Goal: Task Accomplishment & Management: Manage account settings

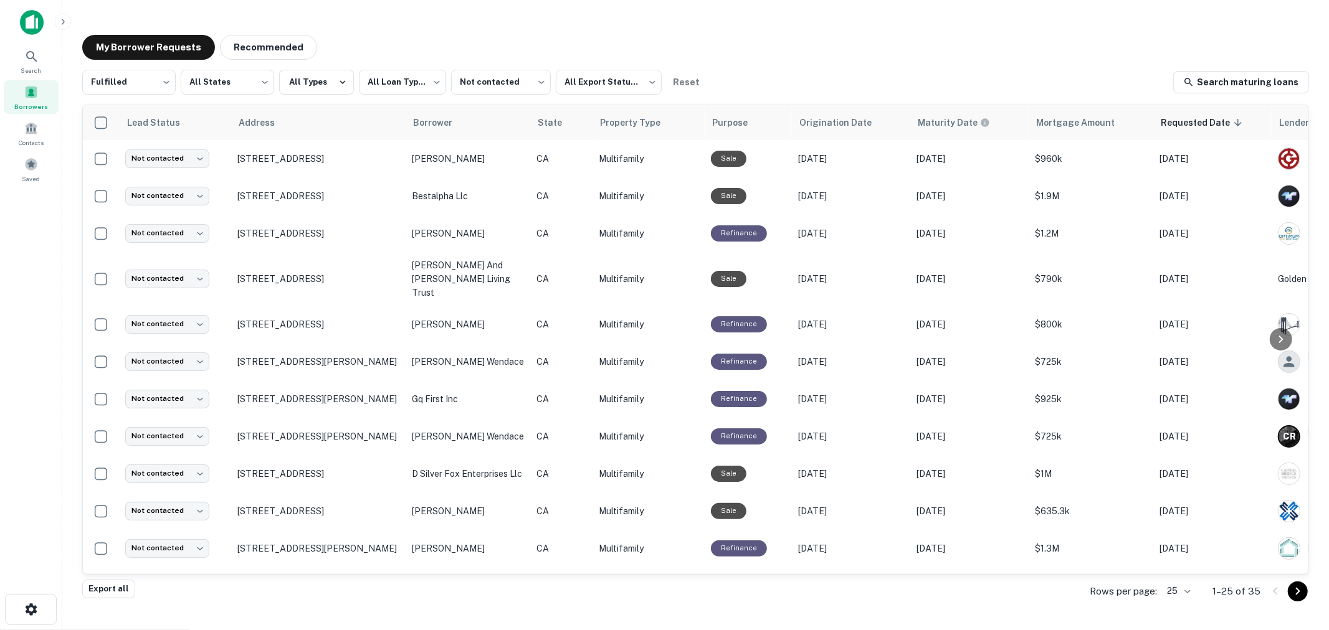
click at [587, 25] on div "**********" at bounding box center [695, 309] width 1247 height 568
click at [28, 163] on span at bounding box center [31, 165] width 14 height 14
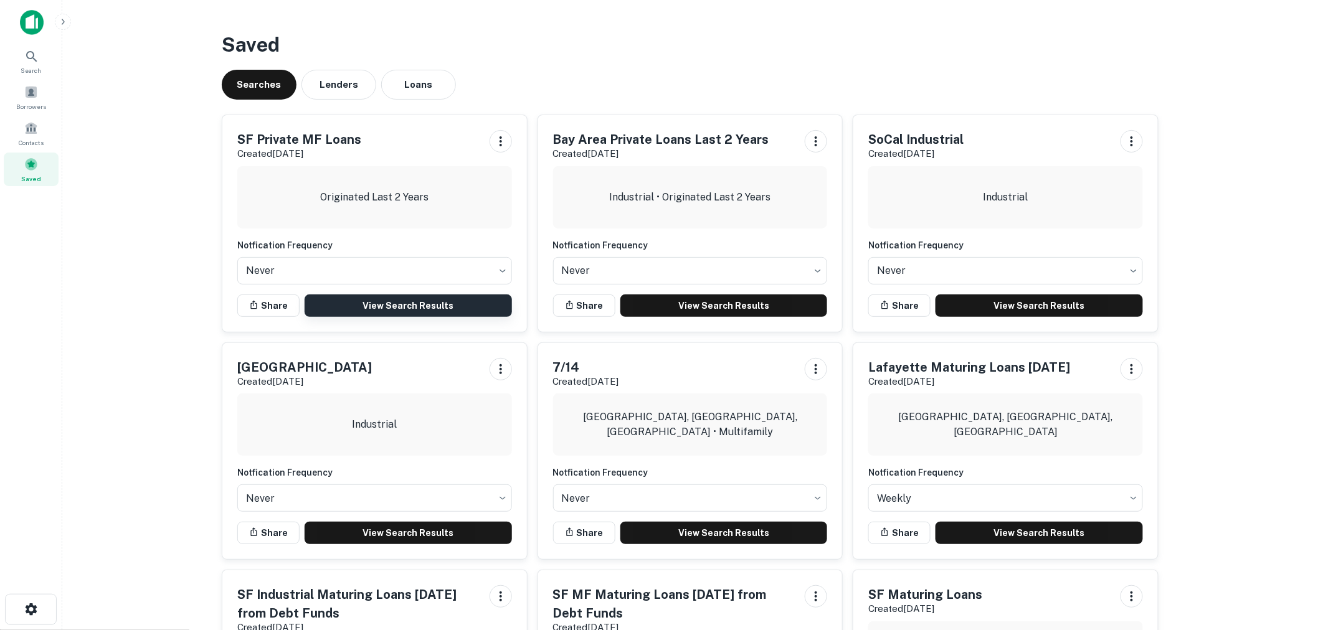
click at [378, 309] on link "View Search Results" at bounding box center [408, 306] width 207 height 22
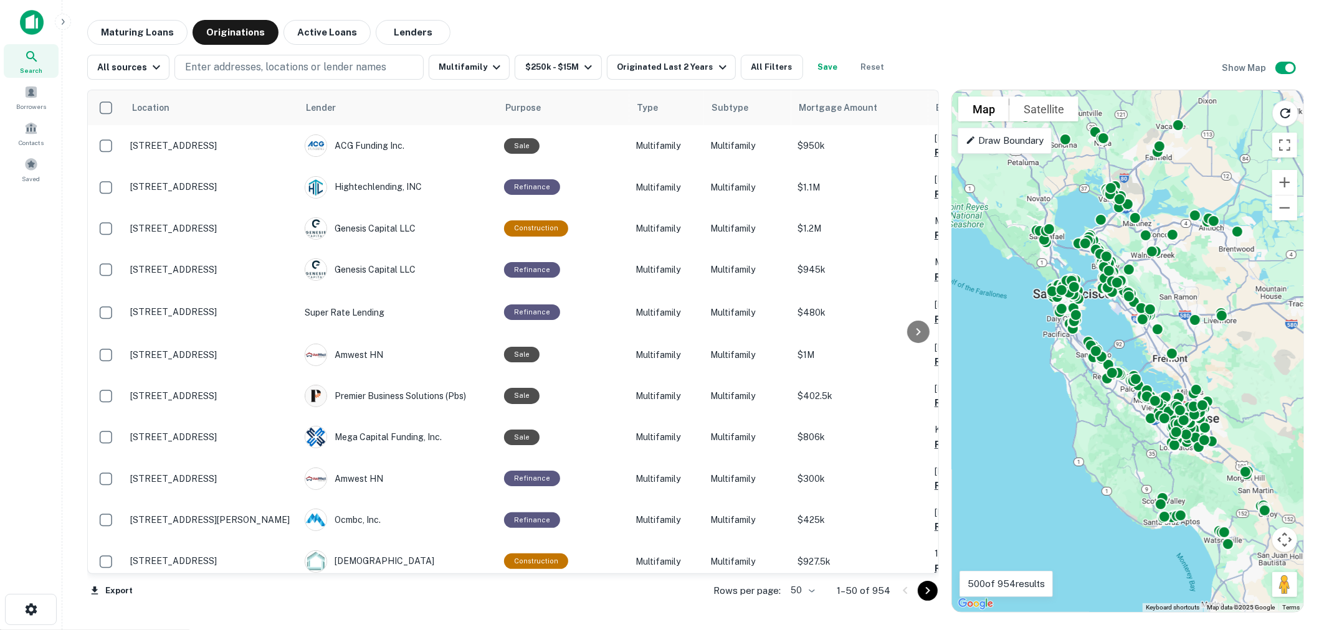
click at [807, 586] on body "Search Borrowers Contacts Saved Maturing Loans Originations Active Loans Lender…" at bounding box center [664, 315] width 1329 height 630
click at [806, 601] on li "100" at bounding box center [803, 604] width 36 height 22
type input "***"
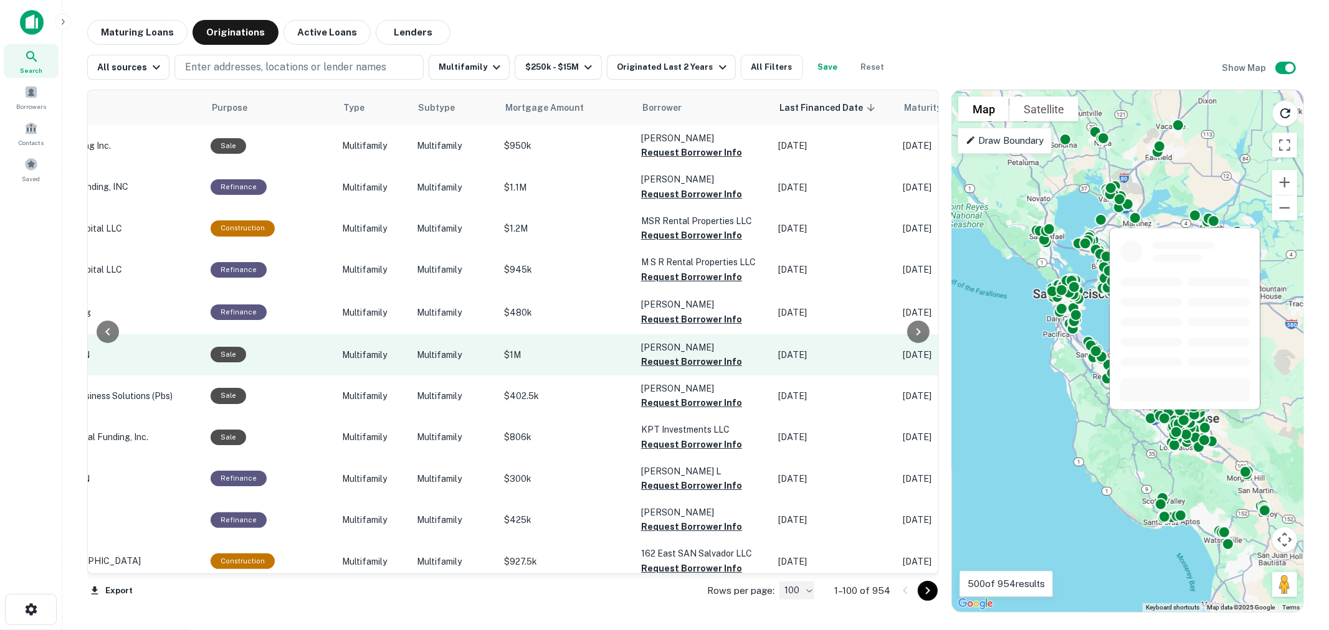
scroll to position [0, 300]
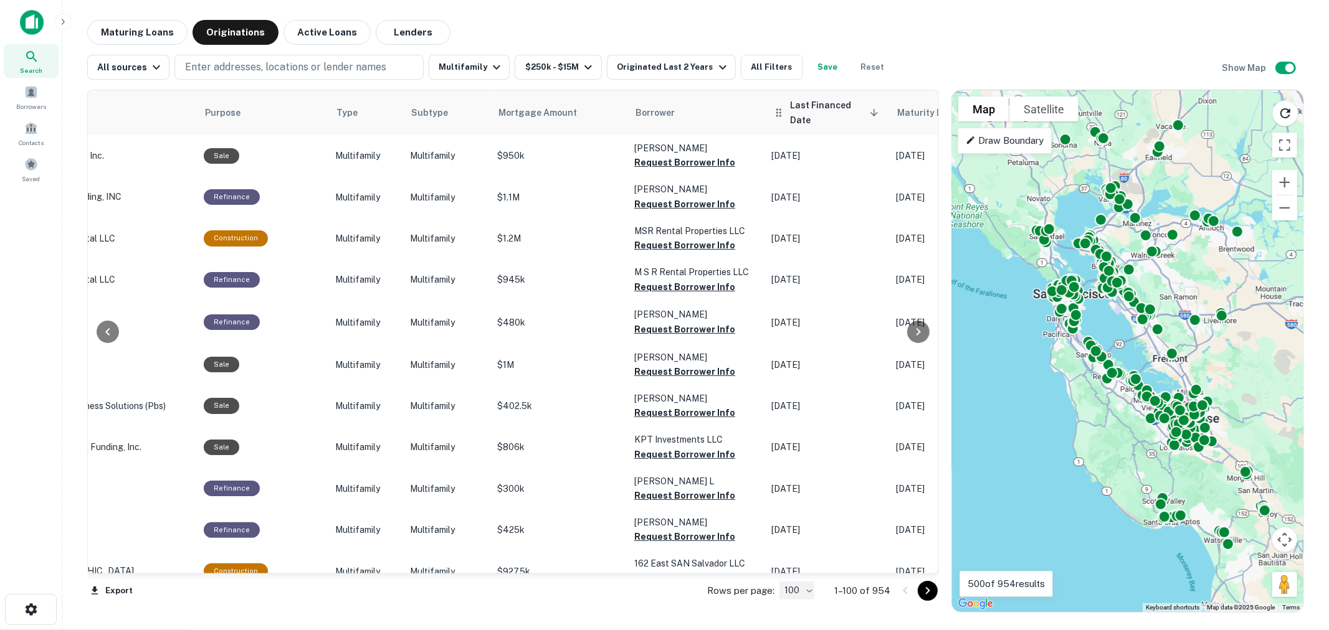
click at [839, 107] on span "Last Financed Date sorted descending" at bounding box center [836, 113] width 92 height 30
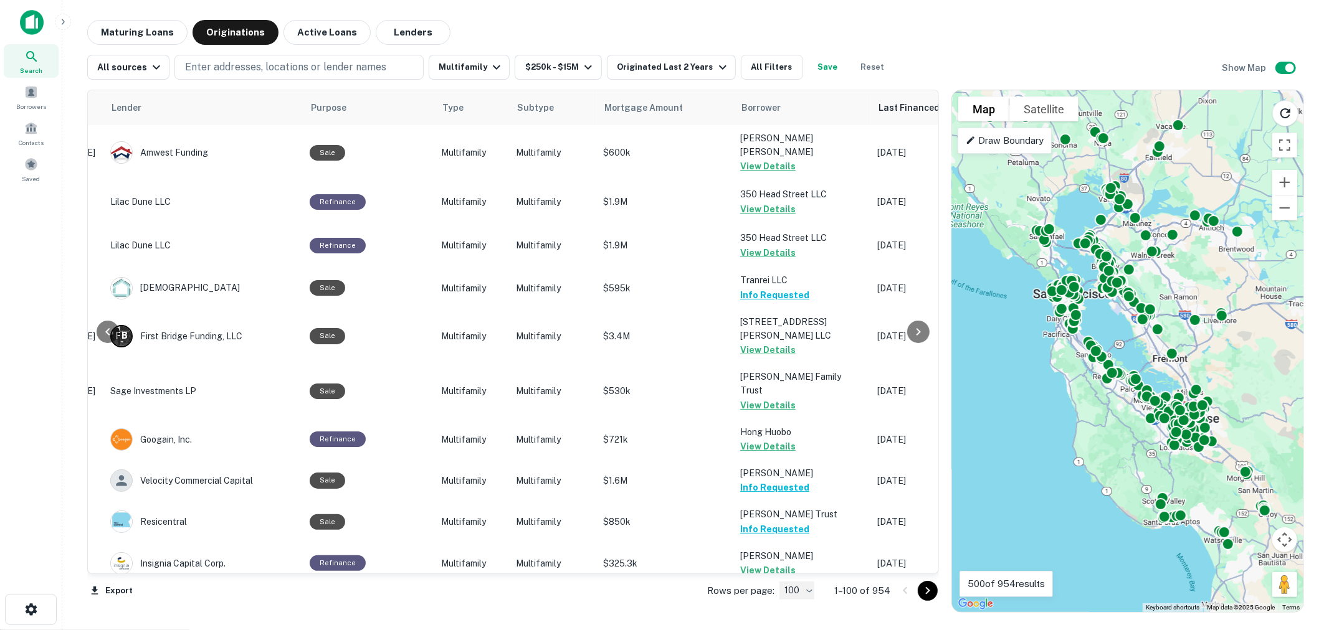
scroll to position [0, 196]
click at [930, 592] on icon "Go to next page" at bounding box center [927, 591] width 15 height 15
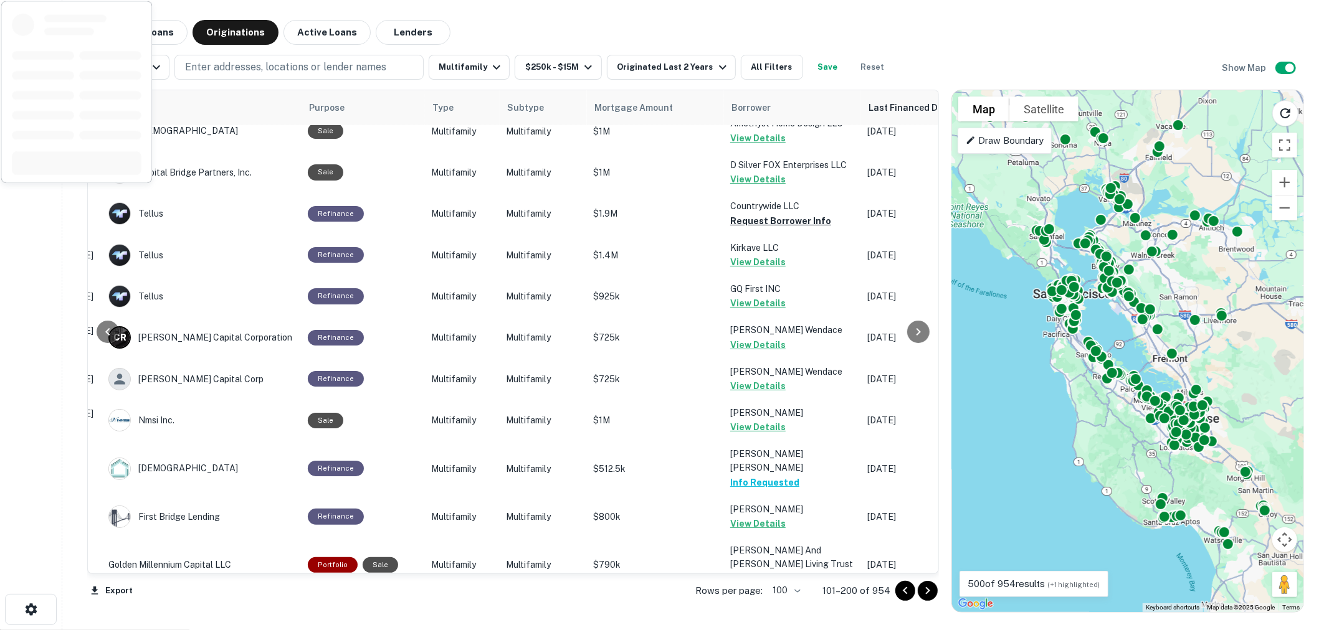
scroll to position [1799, 196]
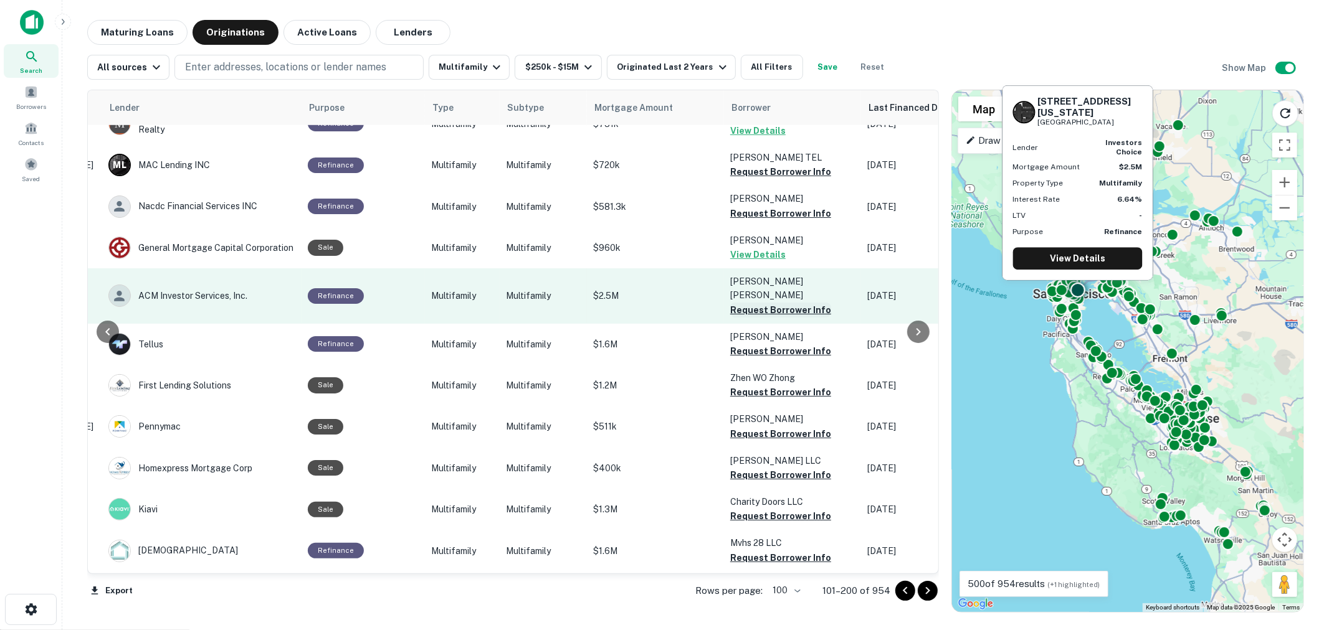
click at [779, 303] on button "Request Borrower Info" at bounding box center [780, 310] width 101 height 15
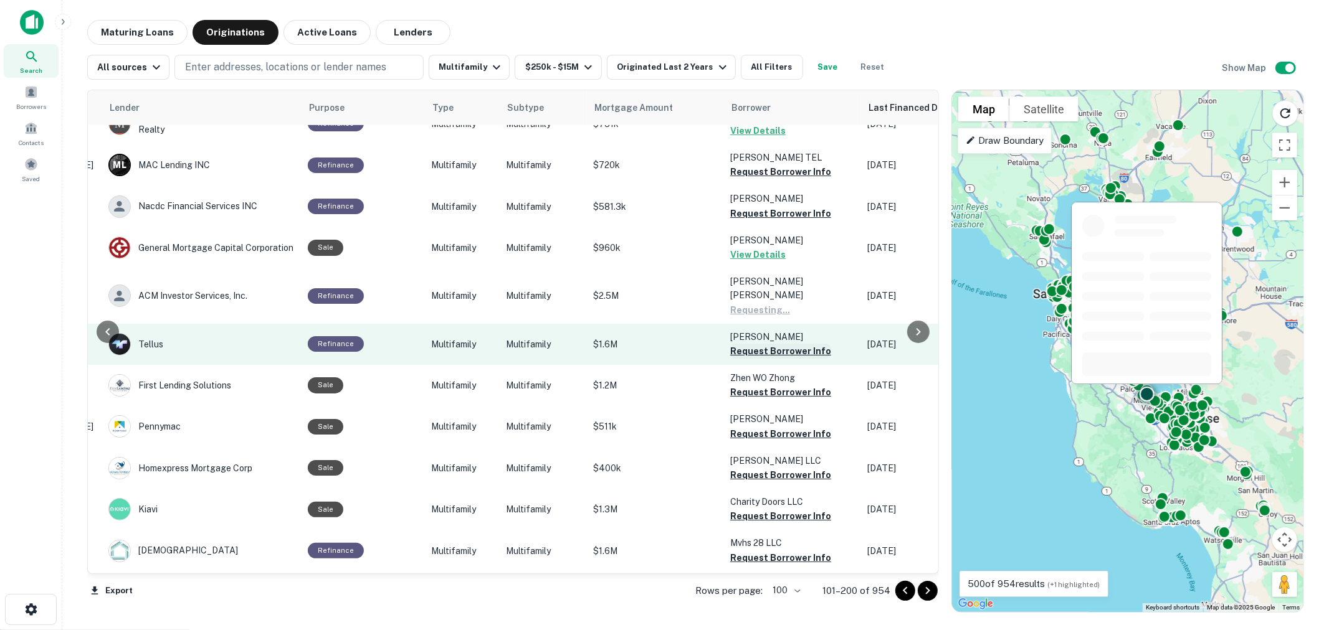
click at [762, 344] on button "Request Borrower Info" at bounding box center [780, 351] width 101 height 15
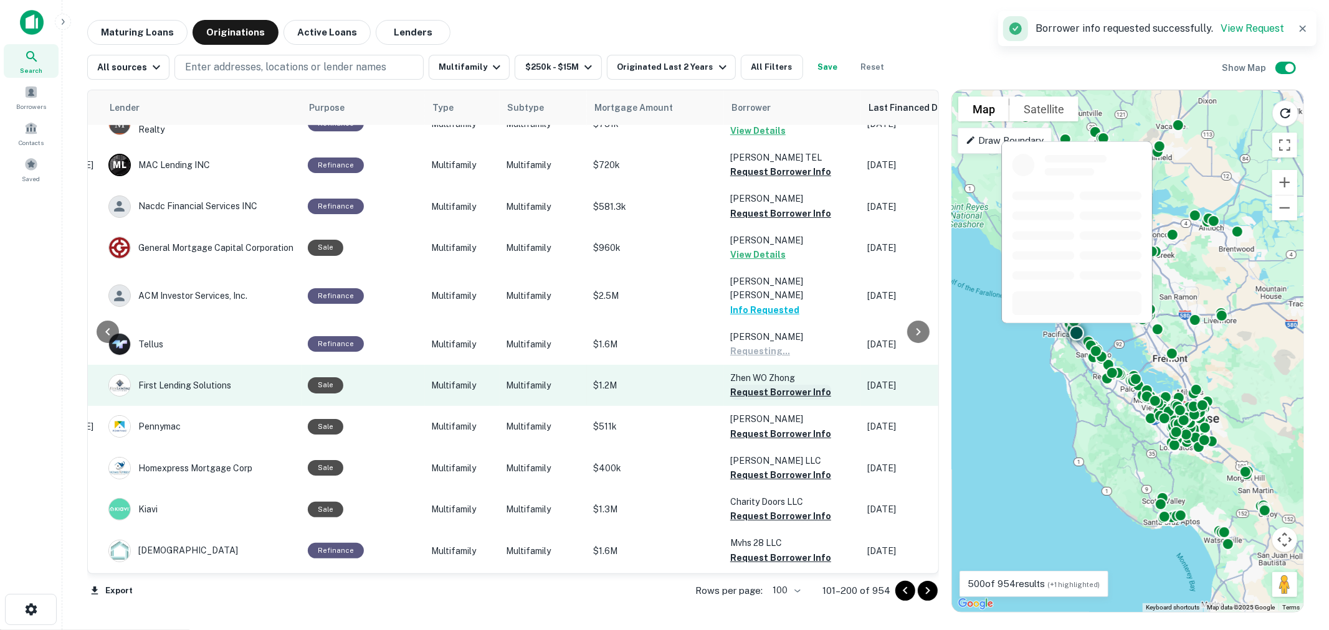
click at [763, 385] on button "Request Borrower Info" at bounding box center [780, 392] width 101 height 15
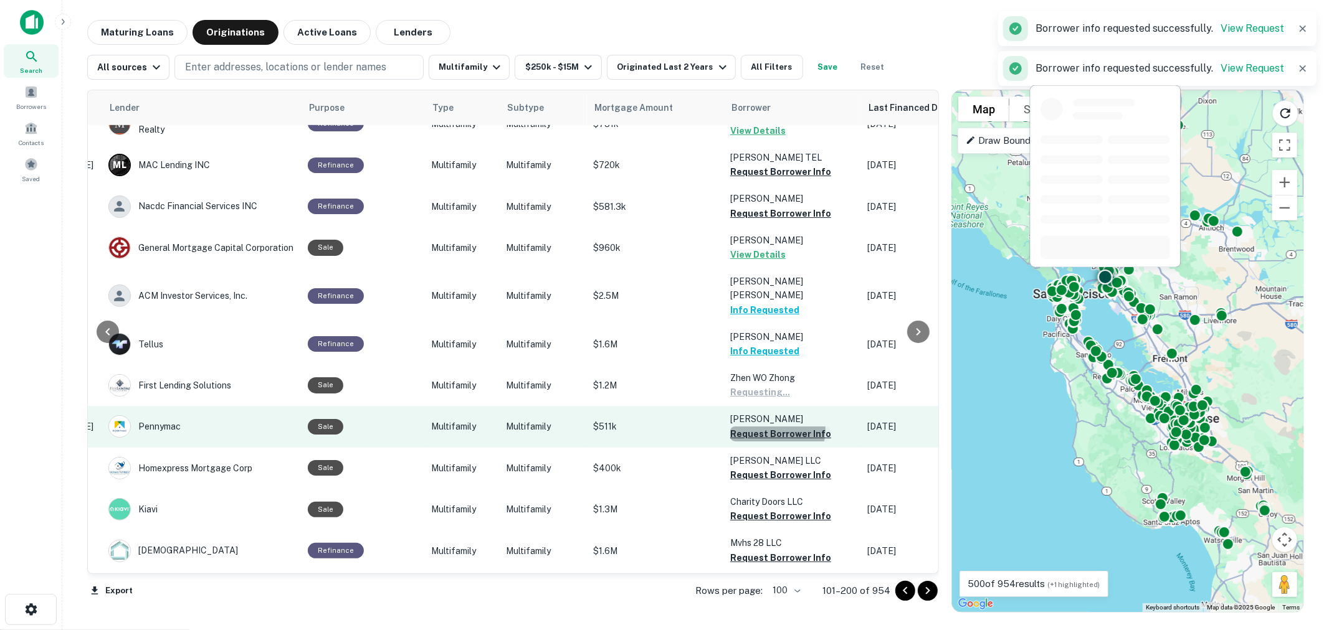
click at [763, 427] on button "Request Borrower Info" at bounding box center [780, 434] width 101 height 15
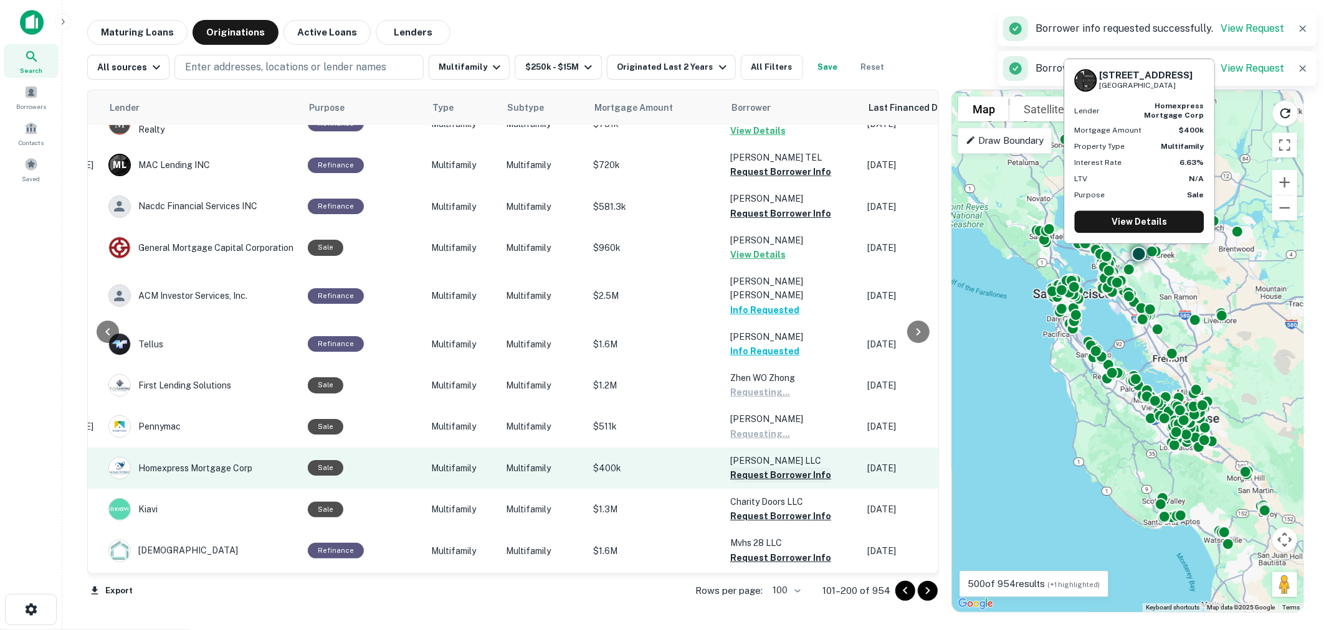
click at [762, 468] on button "Request Borrower Info" at bounding box center [780, 475] width 101 height 15
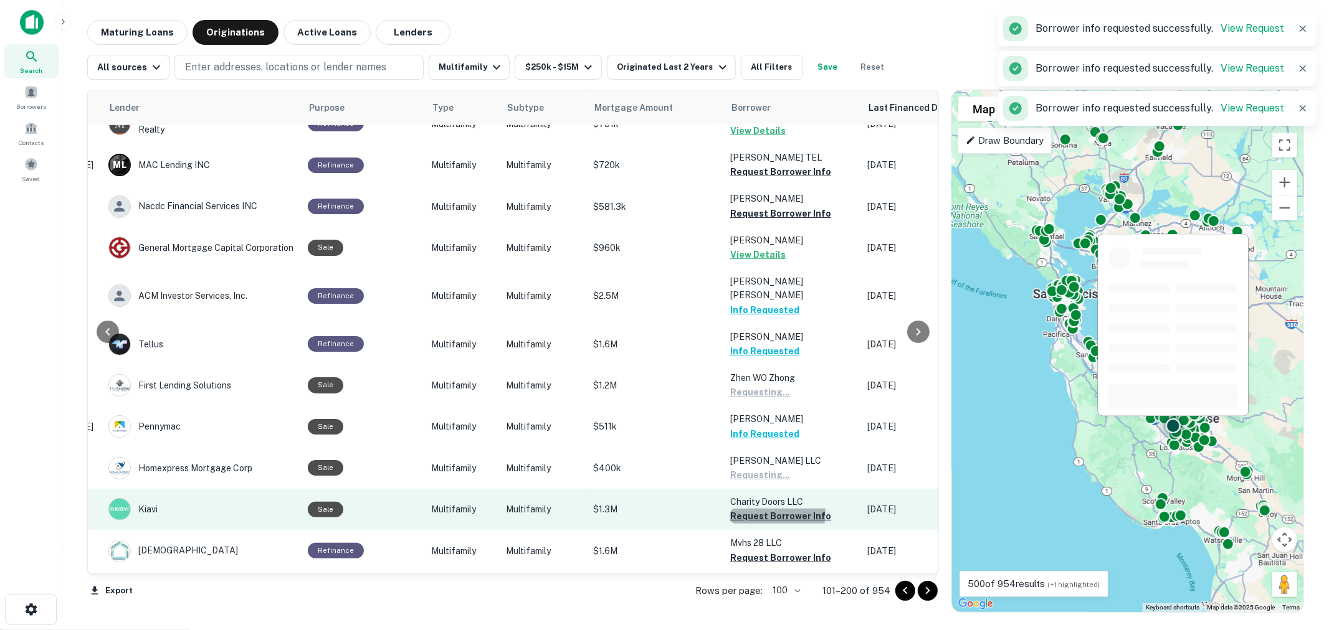
click at [763, 509] on button "Request Borrower Info" at bounding box center [780, 516] width 101 height 15
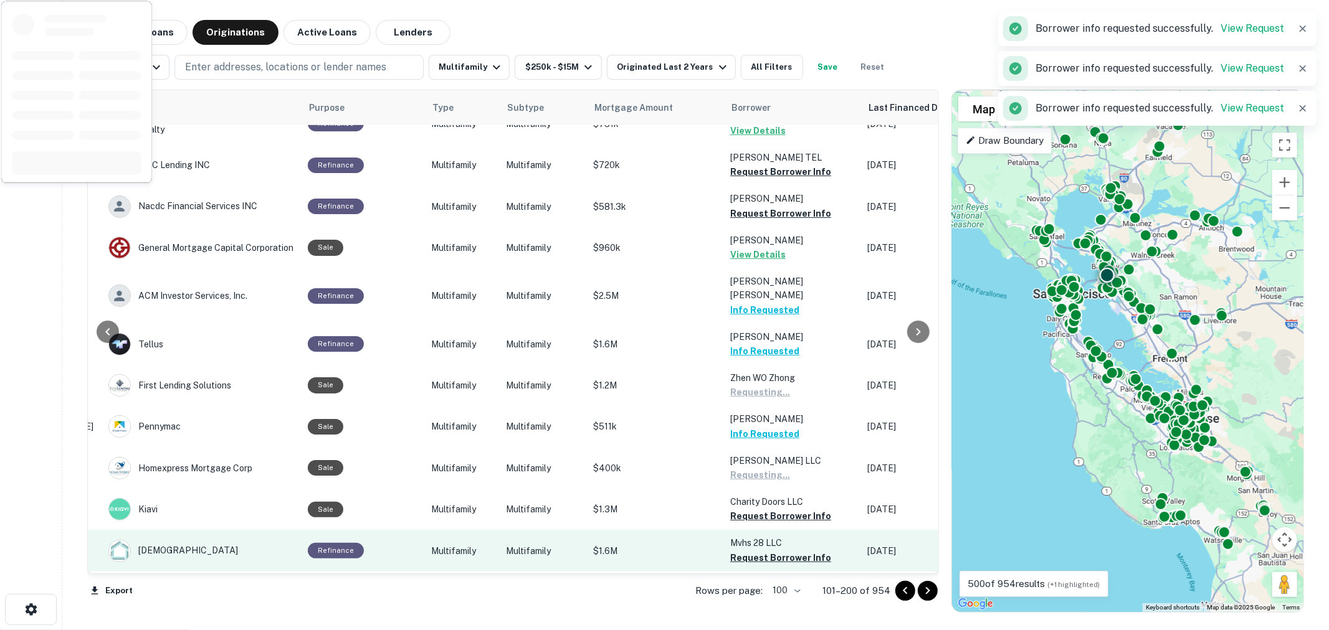
click at [758, 536] on p "Mvhs 28 LLC" at bounding box center [792, 543] width 125 height 14
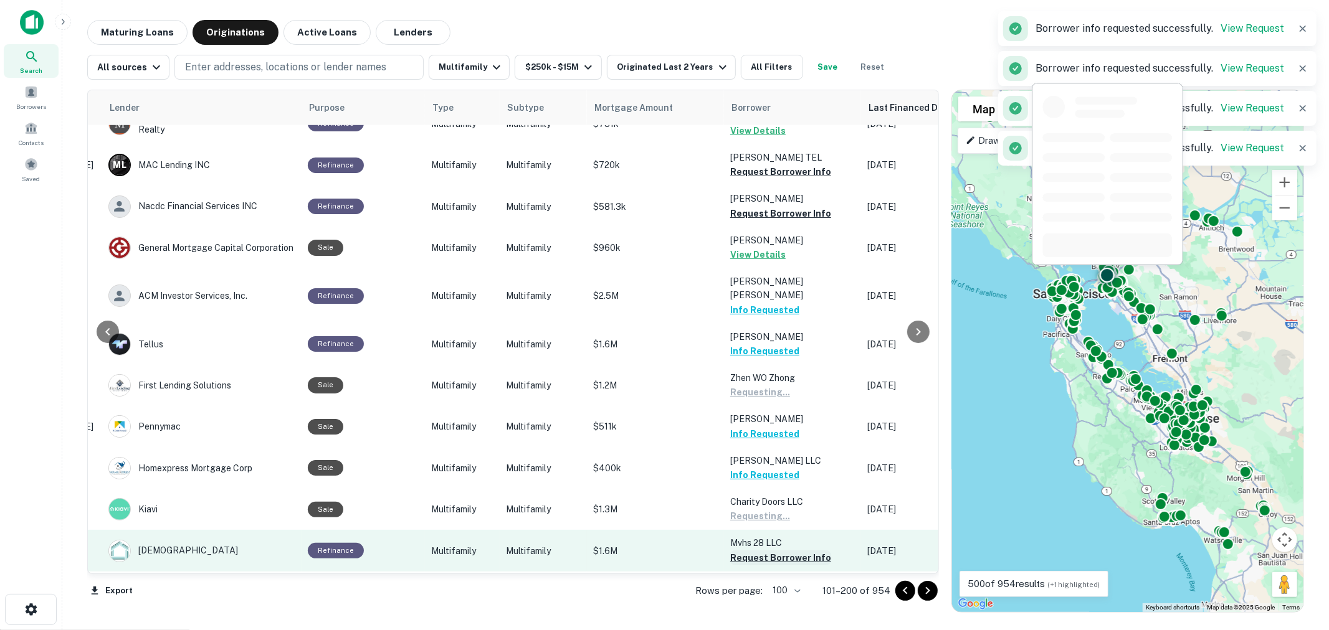
click at [758, 551] on button "Request Borrower Info" at bounding box center [780, 558] width 101 height 15
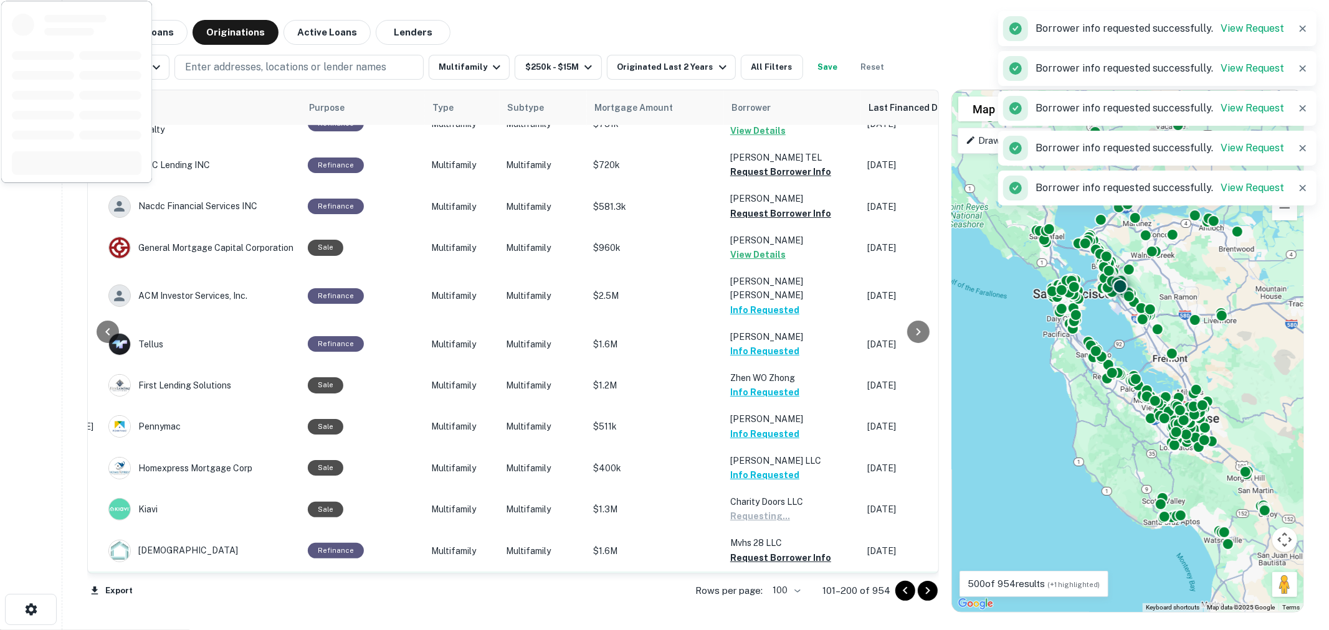
click at [758, 592] on button "Request Borrower Info" at bounding box center [780, 599] width 101 height 15
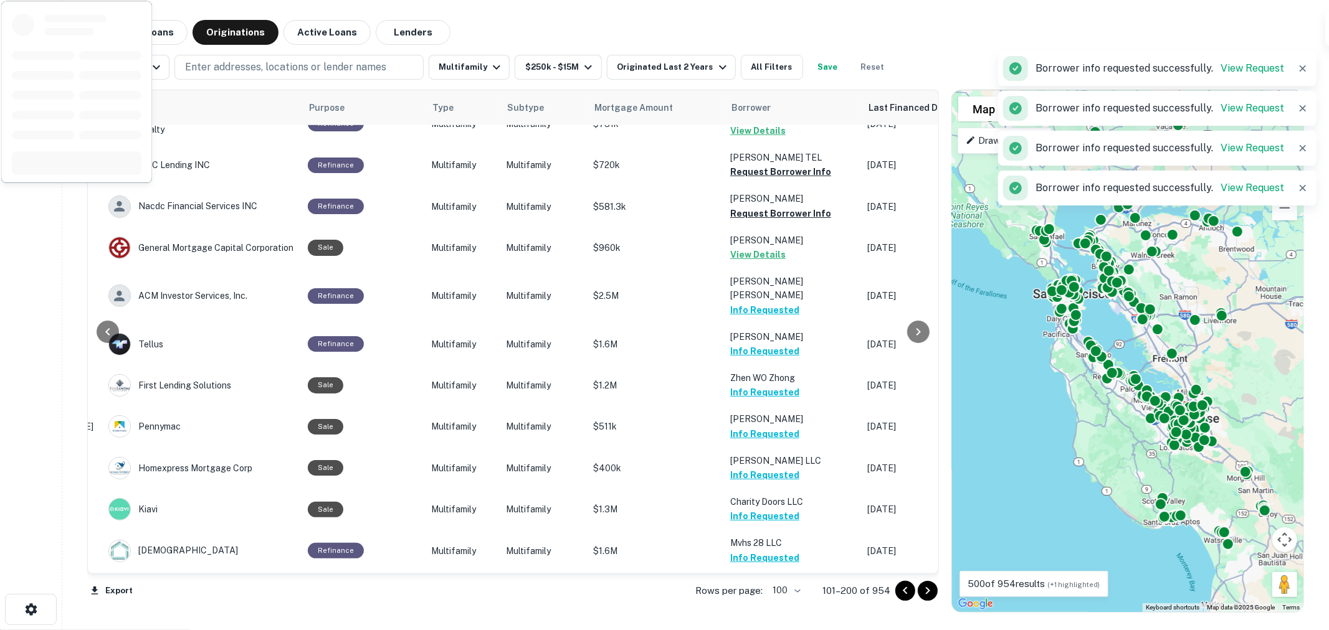
click at [755, 630] on button "Request Borrower Info" at bounding box center [780, 641] width 101 height 15
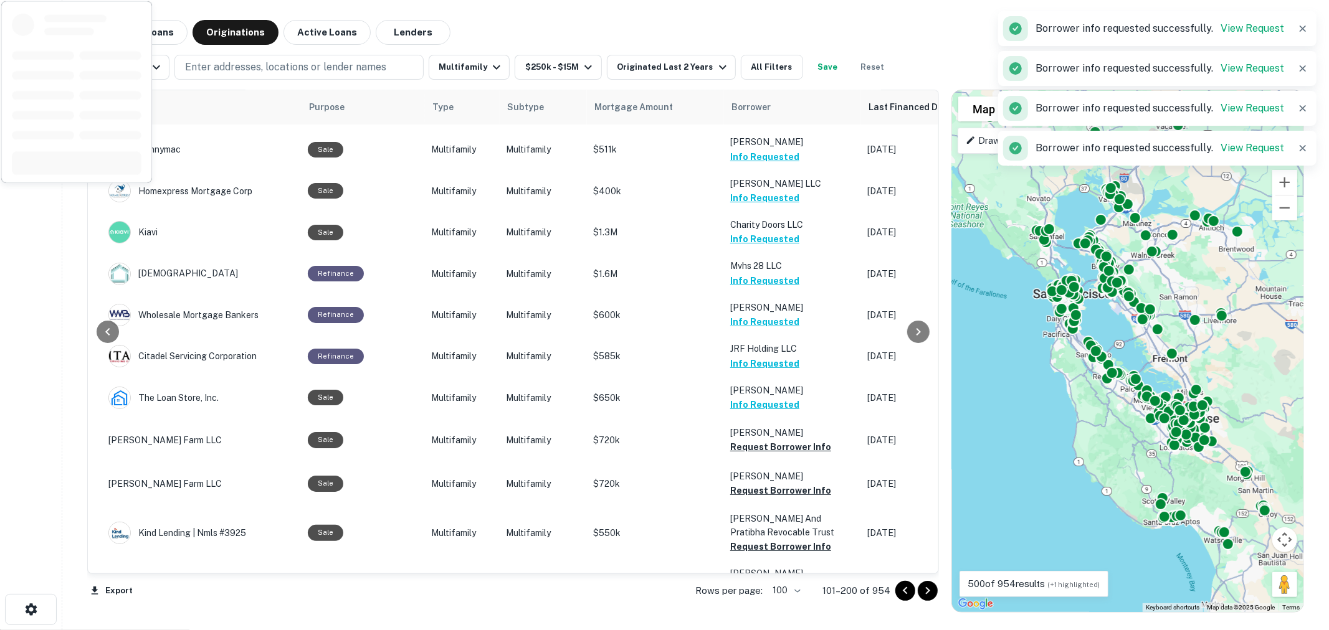
scroll to position [2215, 196]
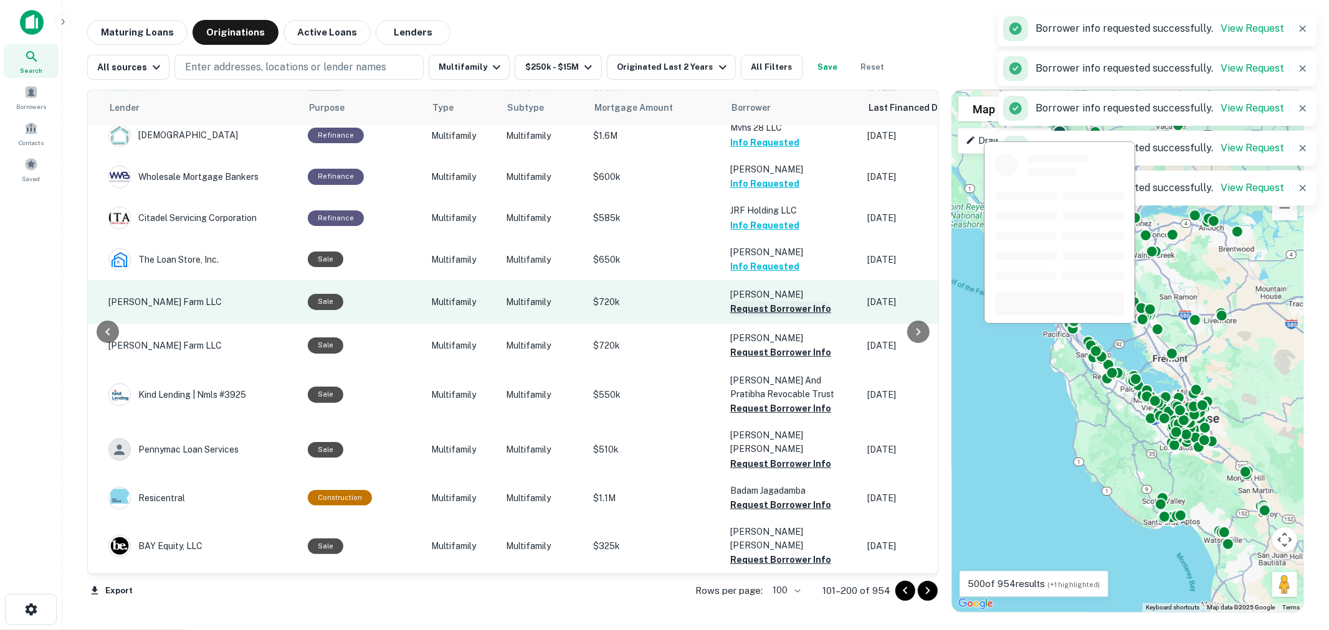
click at [759, 302] on button "Request Borrower Info" at bounding box center [780, 309] width 101 height 15
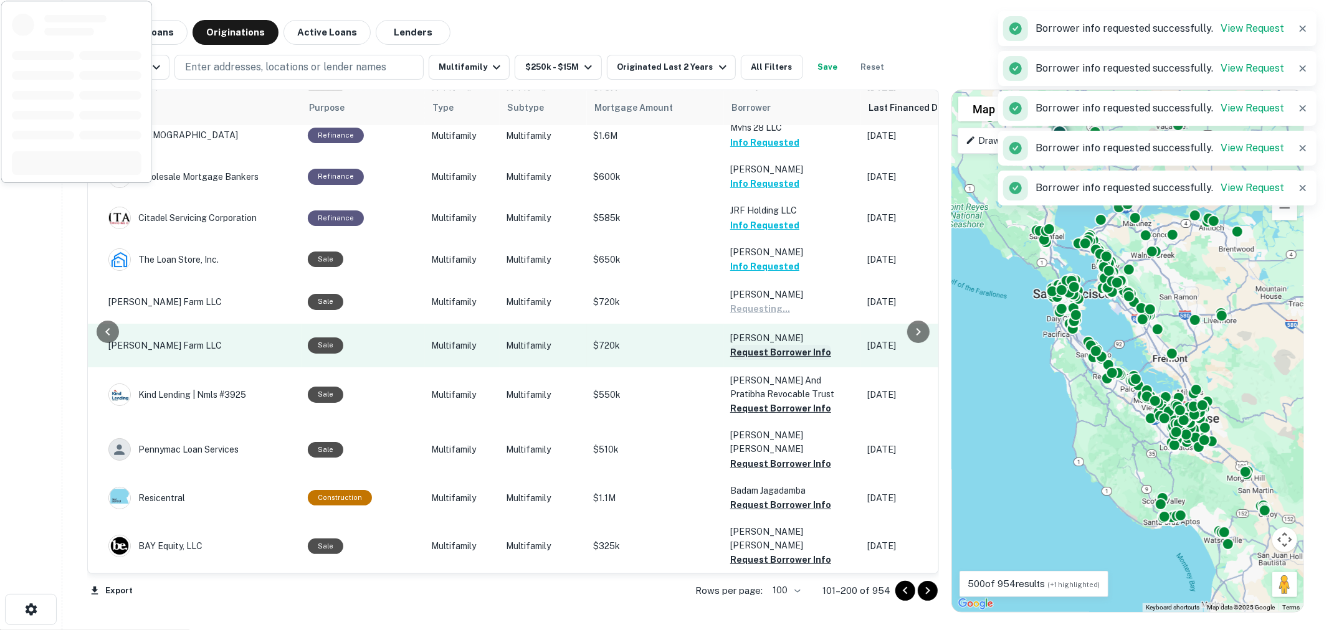
click at [762, 345] on button "Request Borrower Info" at bounding box center [780, 352] width 101 height 15
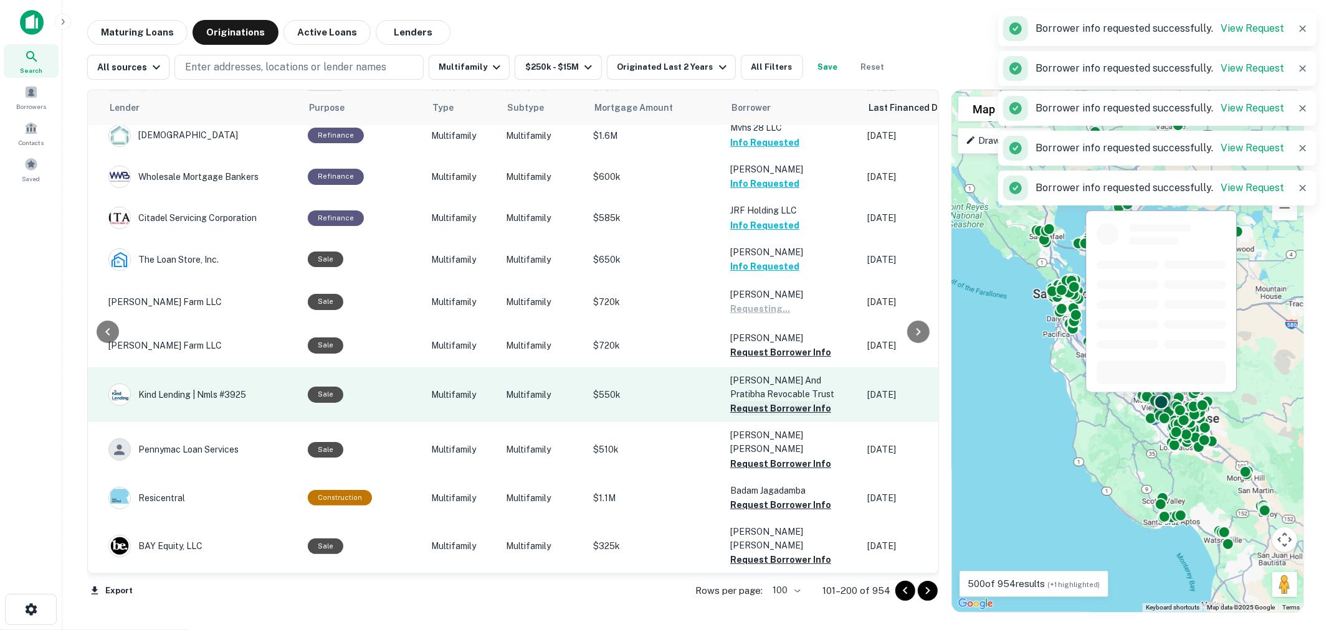
click at [761, 401] on button "Request Borrower Info" at bounding box center [780, 408] width 101 height 15
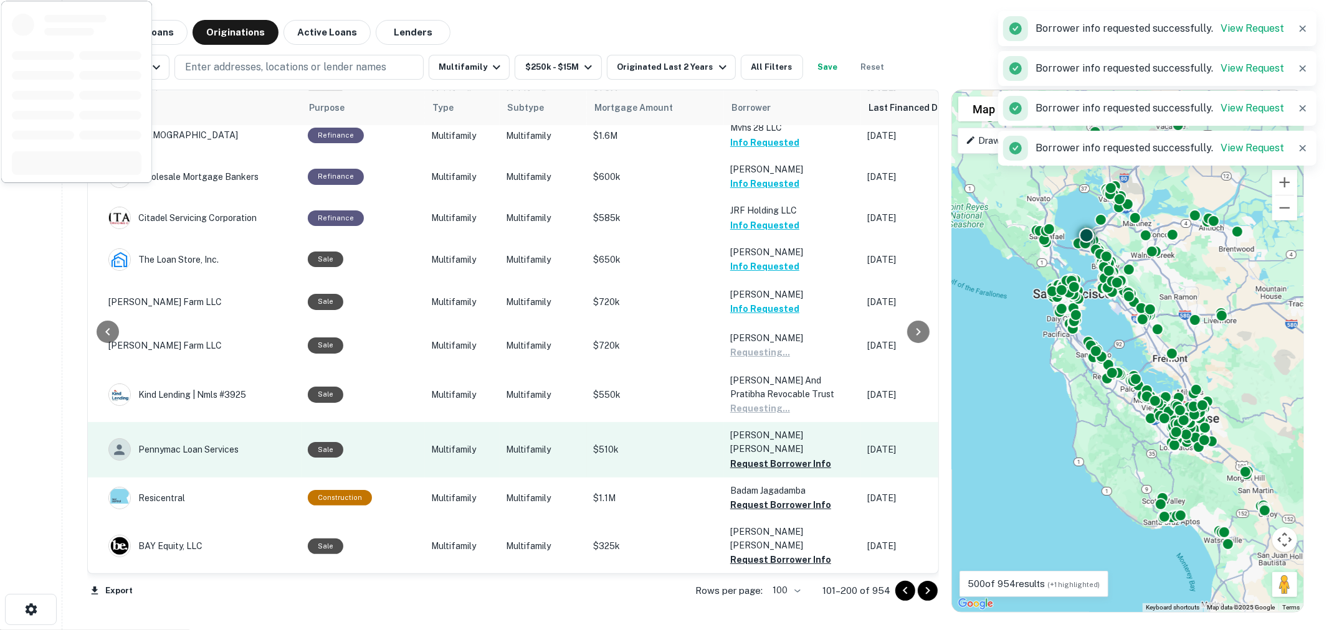
drag, startPoint x: 762, startPoint y: 302, endPoint x: 764, endPoint y: 316, distance: 15.1
click at [763, 457] on button "Request Borrower Info" at bounding box center [780, 464] width 101 height 15
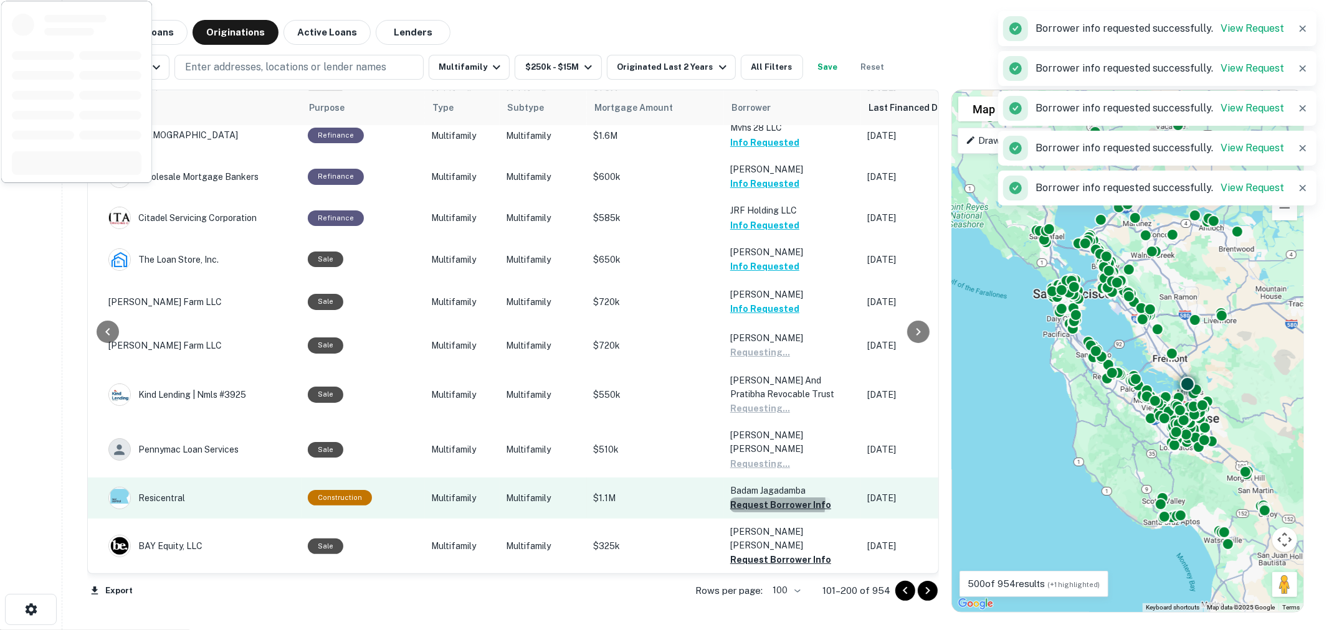
click at [764, 498] on button "Request Borrower Info" at bounding box center [780, 505] width 101 height 15
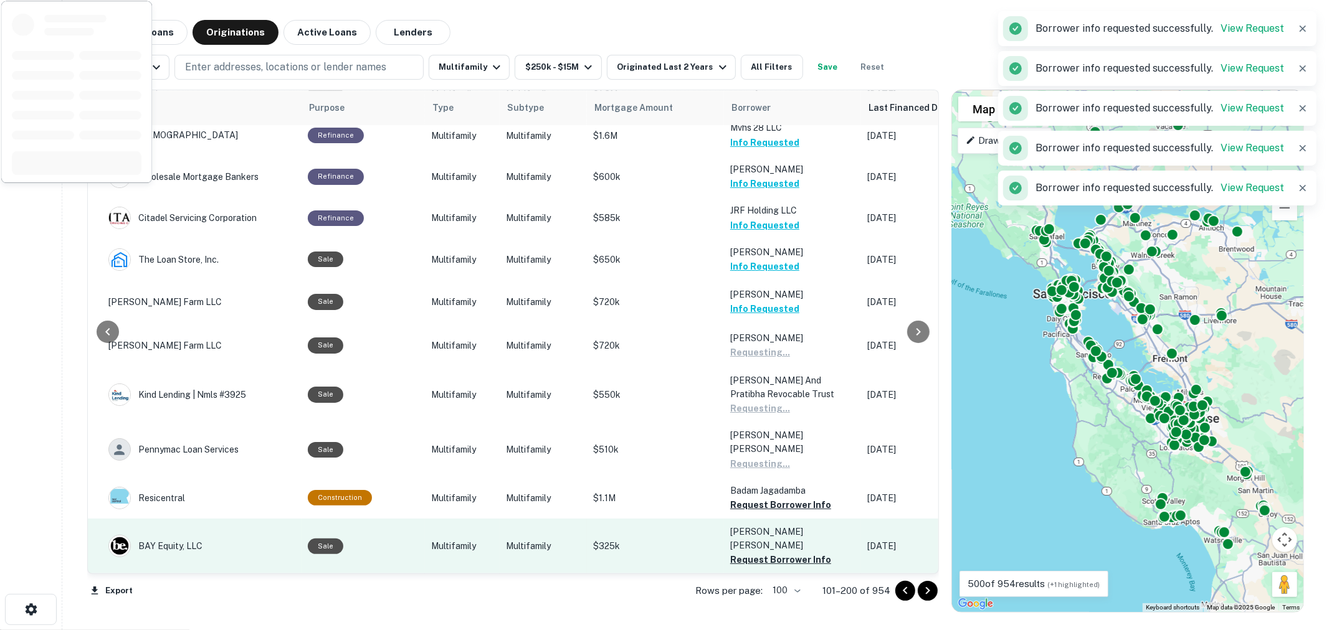
click at [763, 553] on button "Request Borrower Info" at bounding box center [780, 560] width 101 height 15
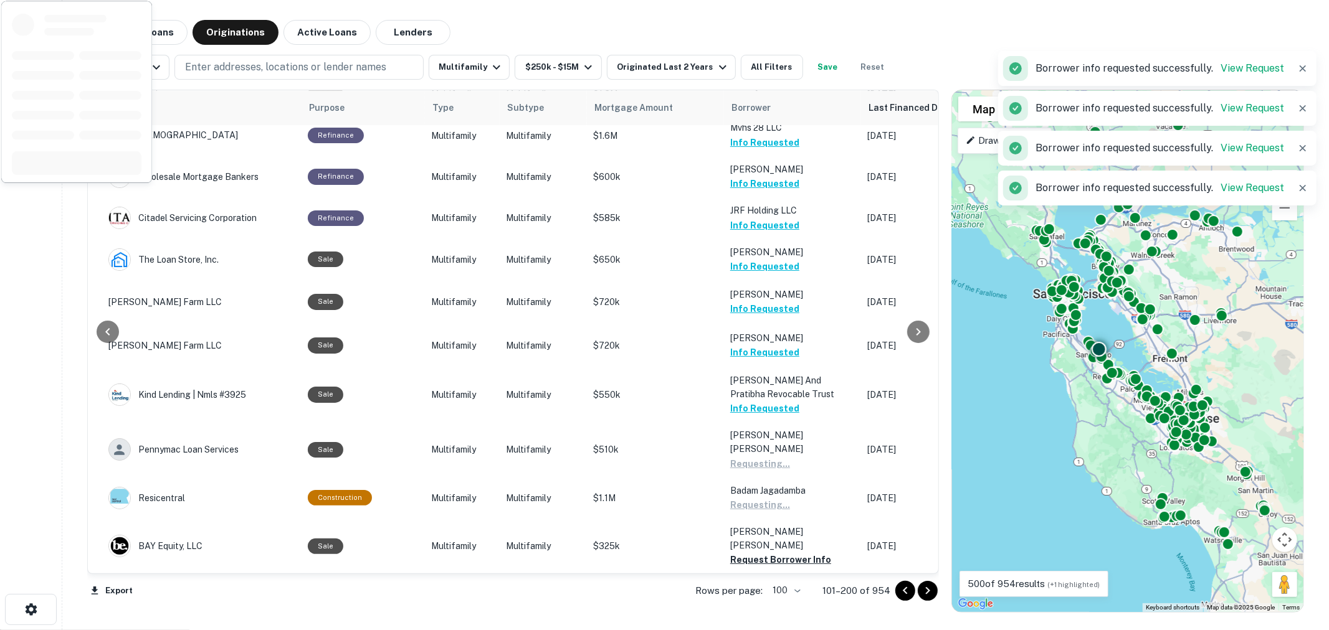
click at [766, 594] on button "Request Borrower Info" at bounding box center [780, 601] width 101 height 15
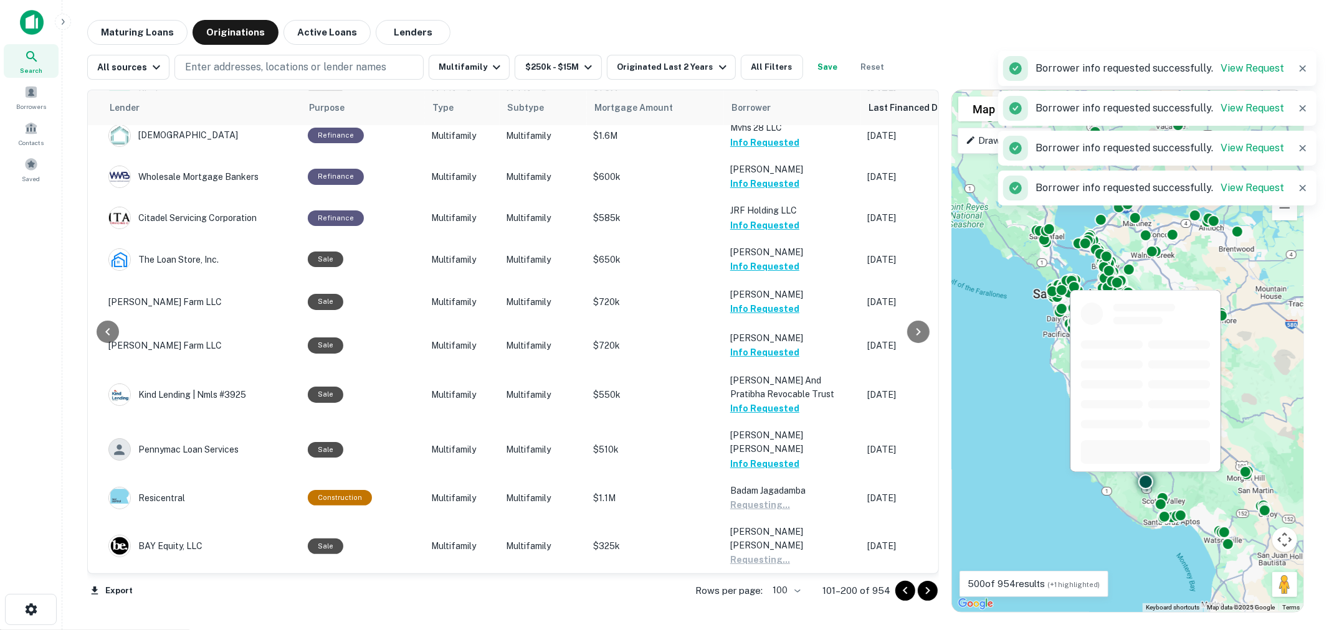
drag, startPoint x: 764, startPoint y: 513, endPoint x: 766, endPoint y: 551, distance: 38.7
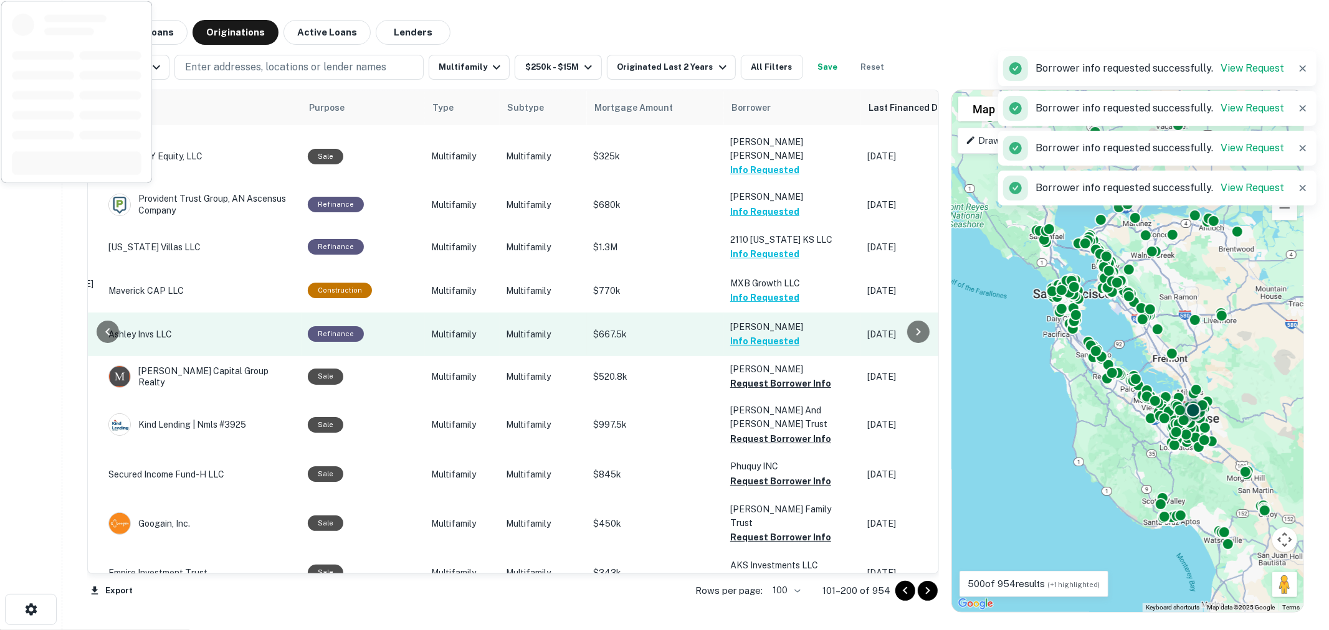
scroll to position [2630, 196]
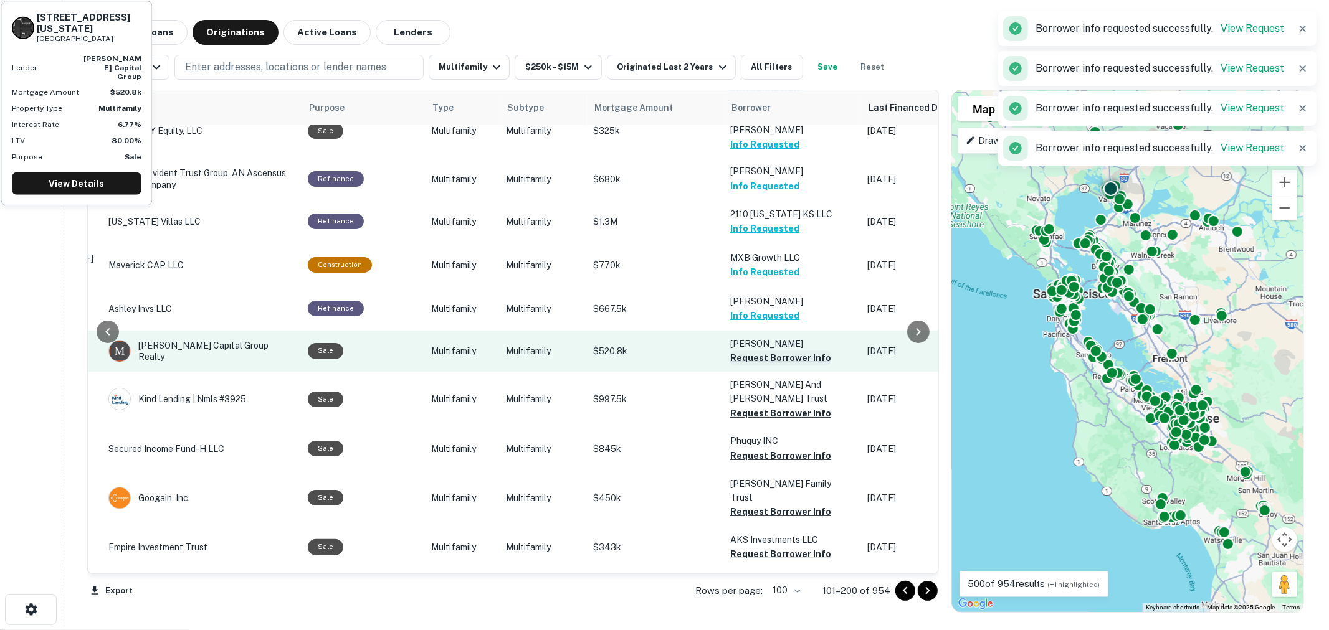
click at [768, 351] on button "Request Borrower Info" at bounding box center [780, 358] width 101 height 15
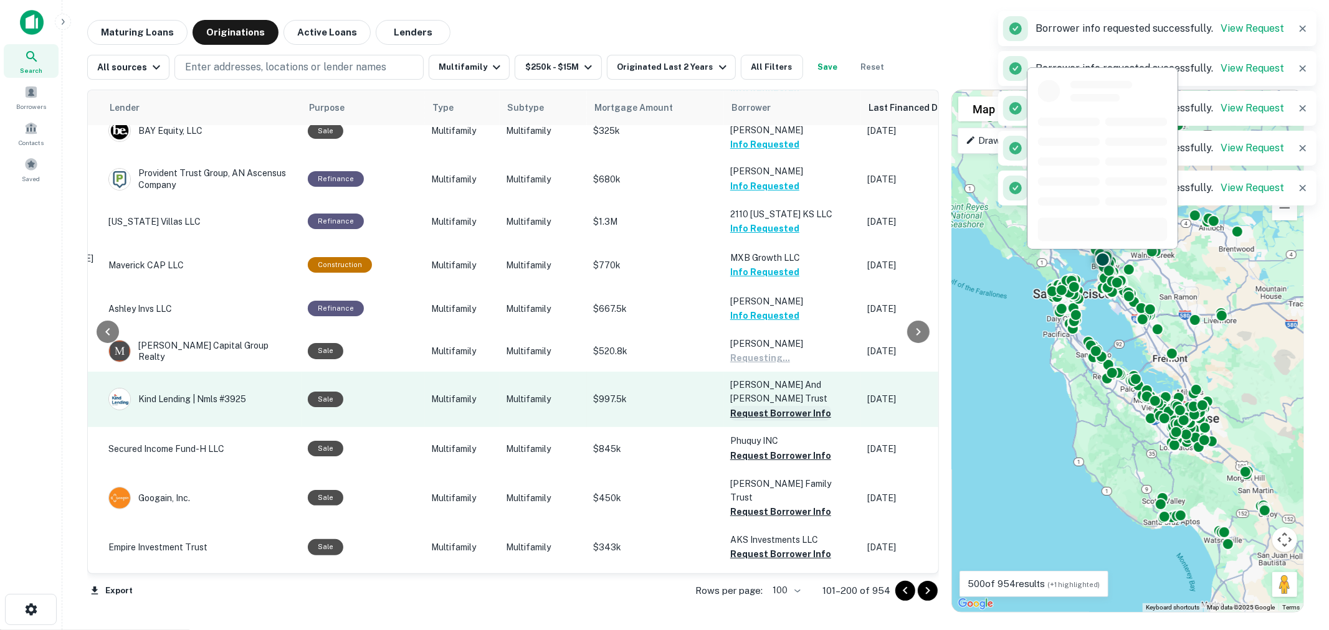
click at [763, 406] on button "Request Borrower Info" at bounding box center [780, 413] width 101 height 15
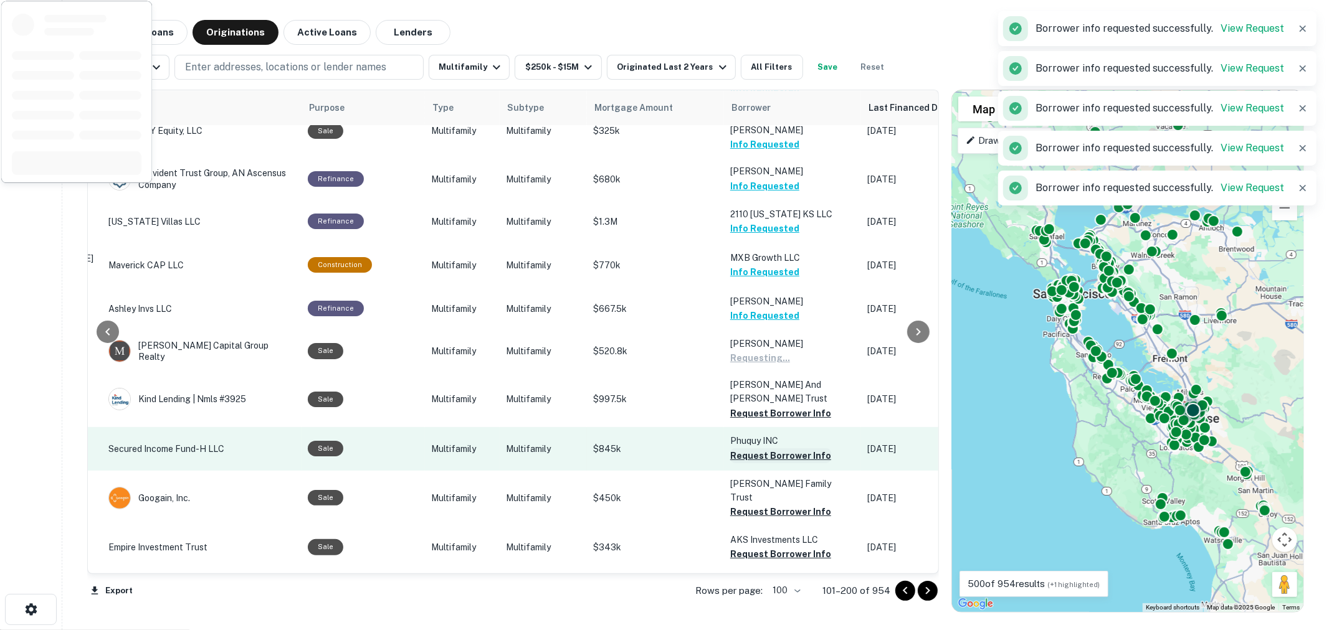
click at [758, 449] on button "Request Borrower Info" at bounding box center [780, 456] width 101 height 15
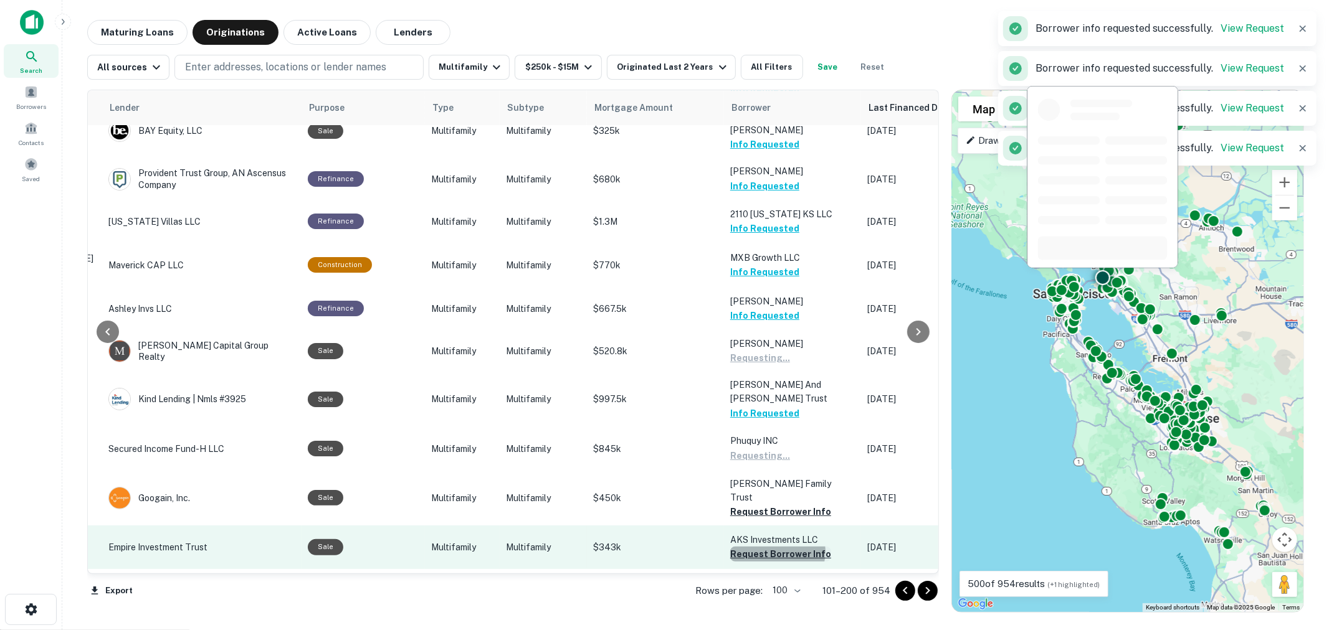
click at [770, 547] on button "Request Borrower Info" at bounding box center [780, 554] width 101 height 15
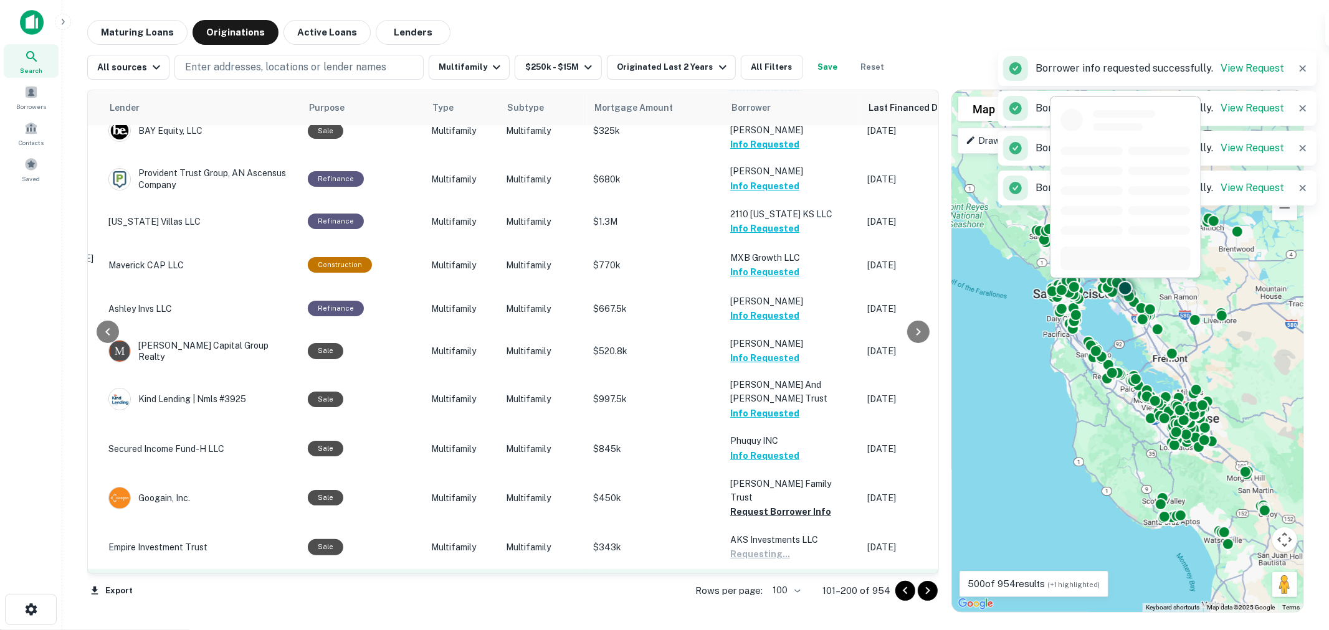
click at [771, 589] on button "Request Borrower Info" at bounding box center [780, 596] width 101 height 15
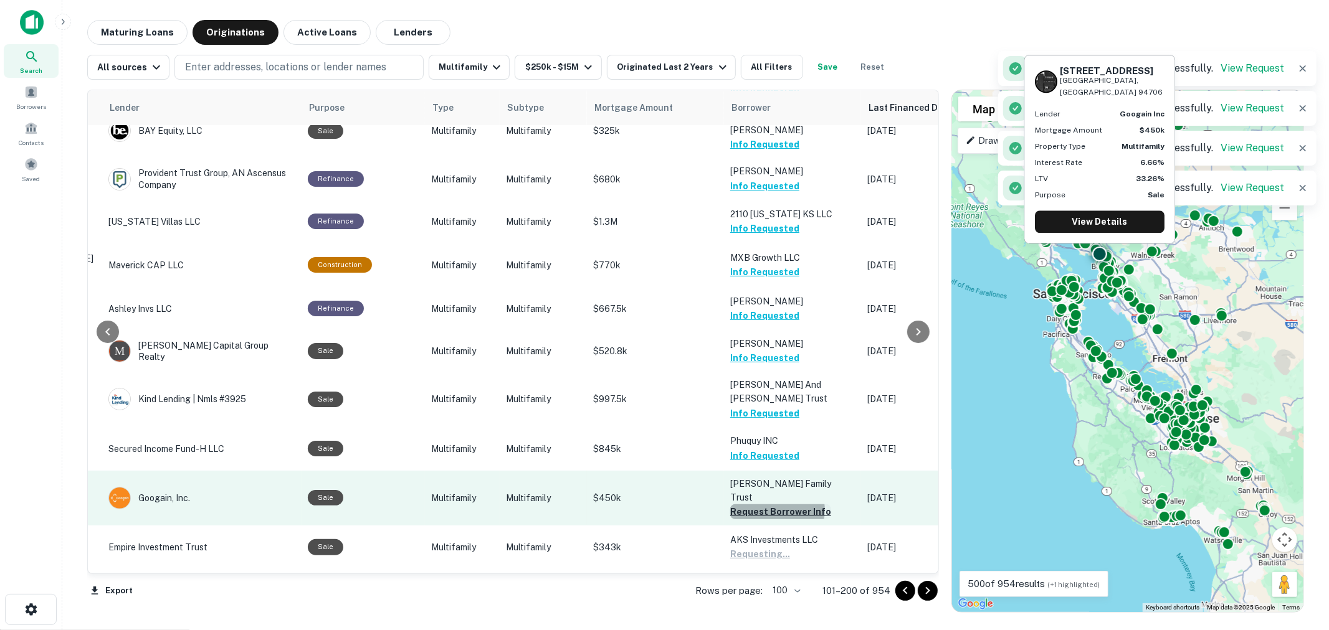
click at [767, 505] on button "Request Borrower Info" at bounding box center [780, 512] width 101 height 15
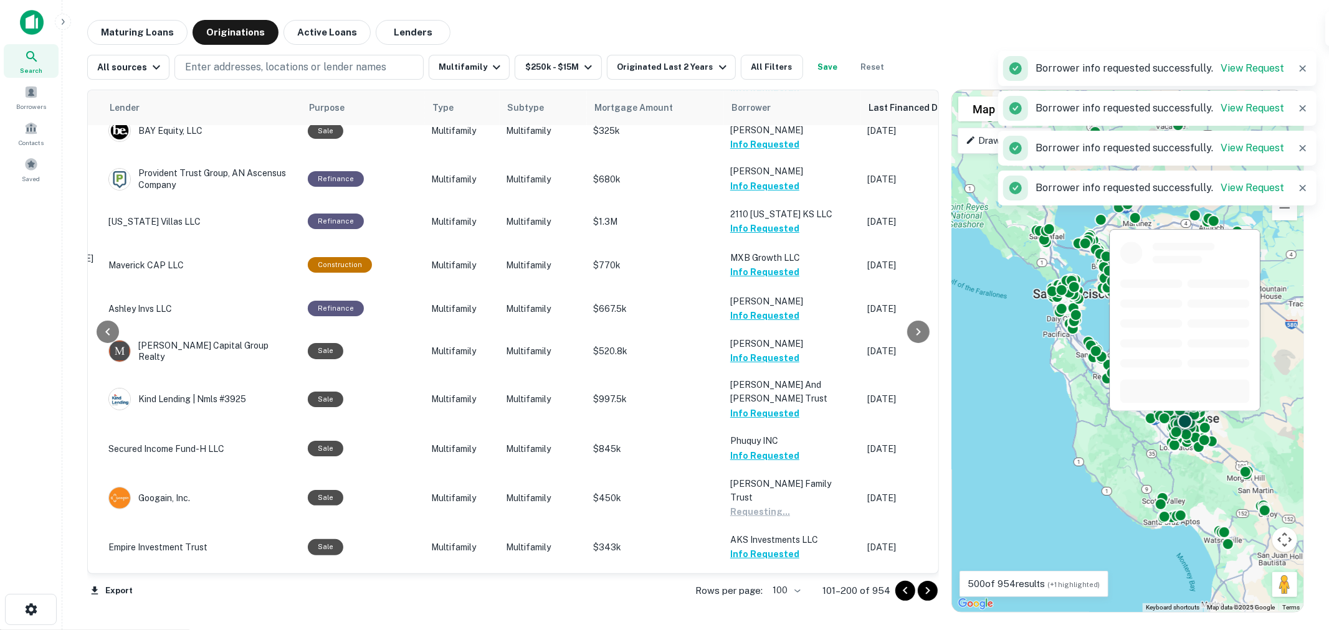
click at [754, 630] on button "Request Borrower Info" at bounding box center [780, 638] width 101 height 15
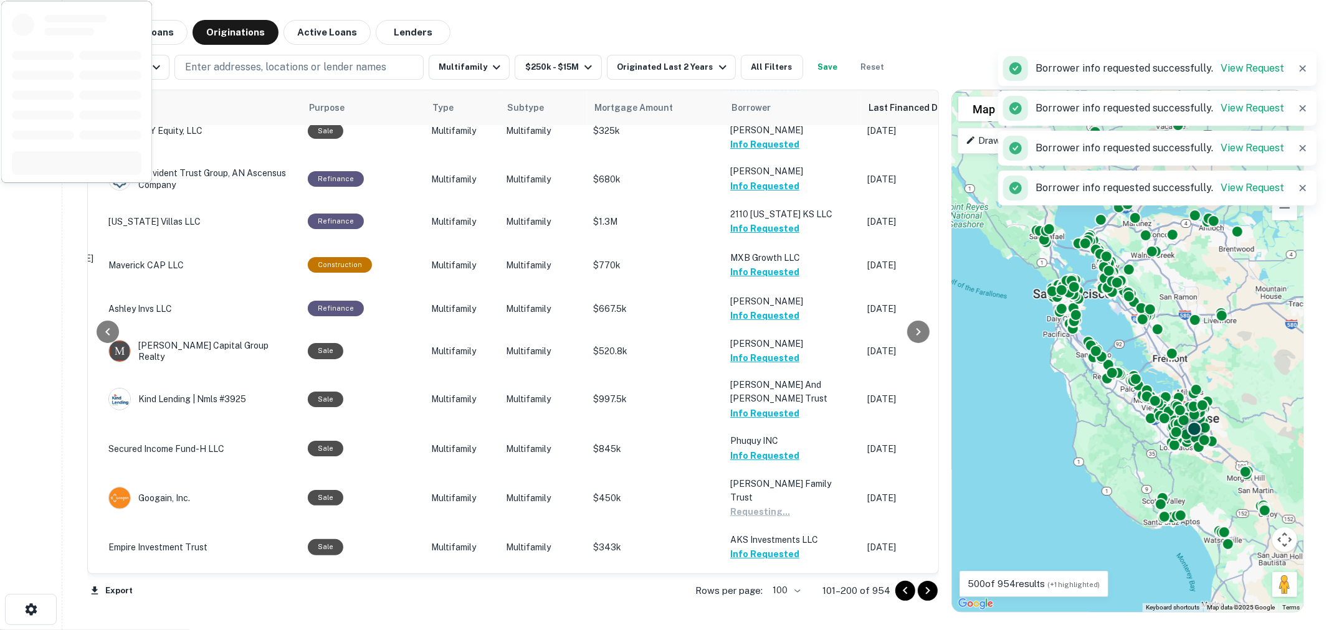
drag, startPoint x: 759, startPoint y: 488, endPoint x: 760, endPoint y: 460, distance: 28.7
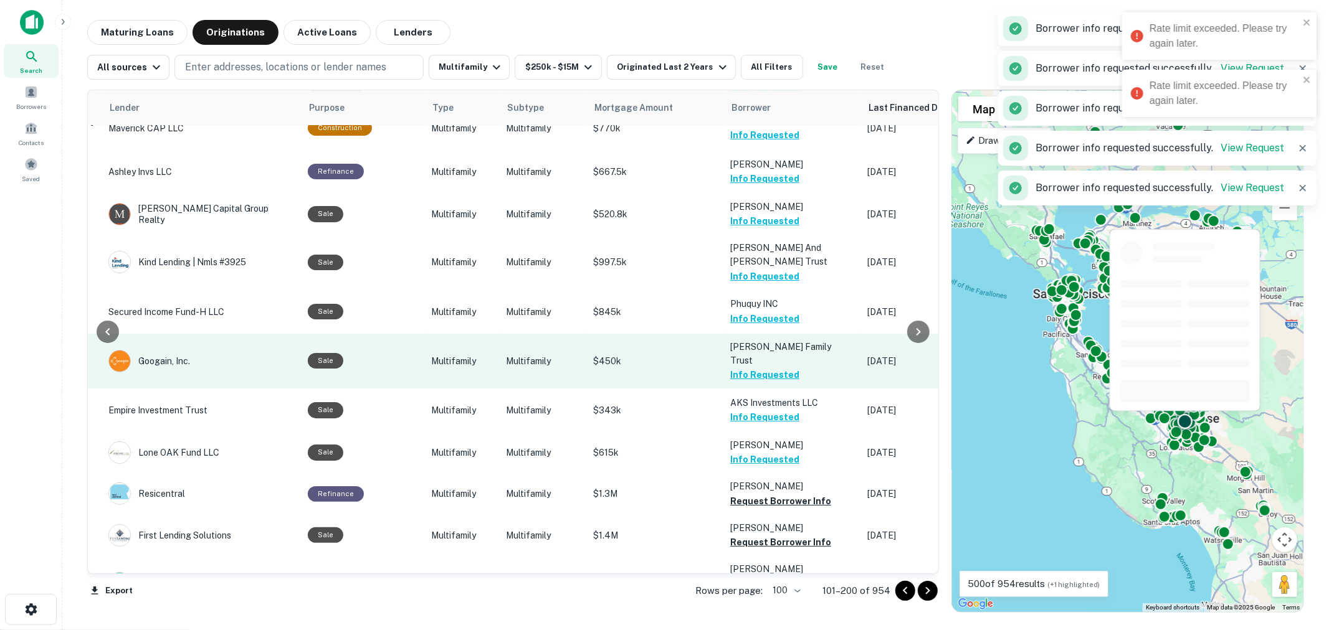
scroll to position [2768, 196]
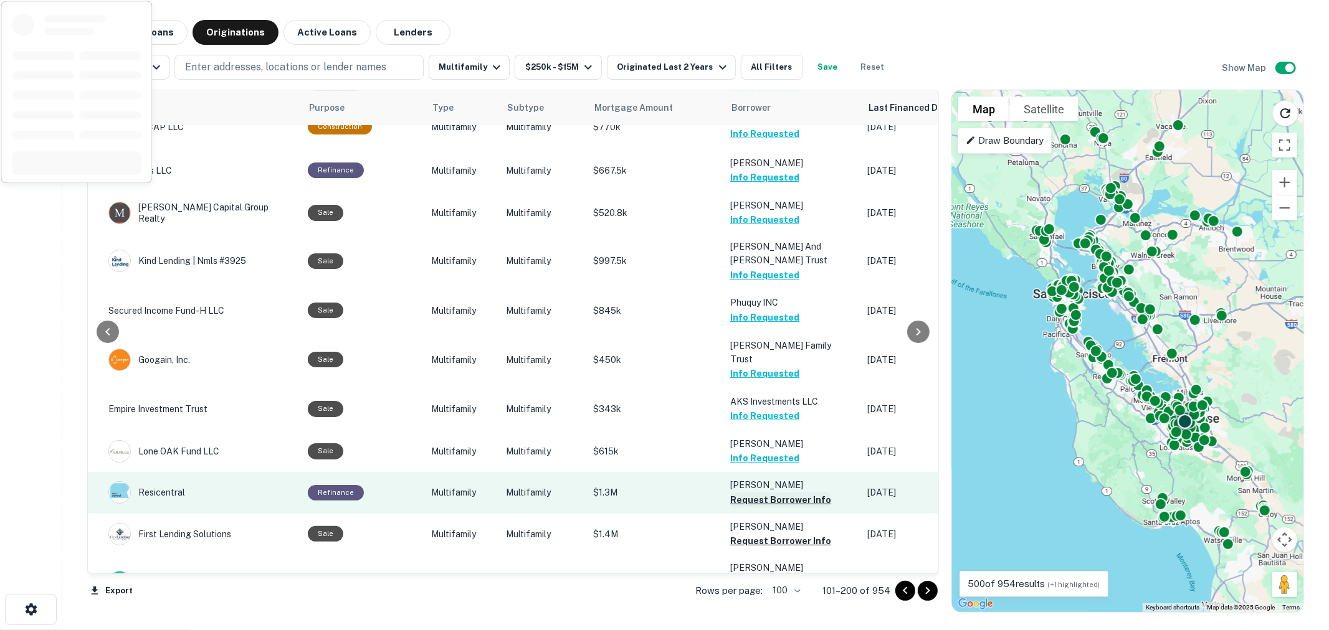
click at [761, 493] on button "Request Borrower Info" at bounding box center [780, 500] width 101 height 15
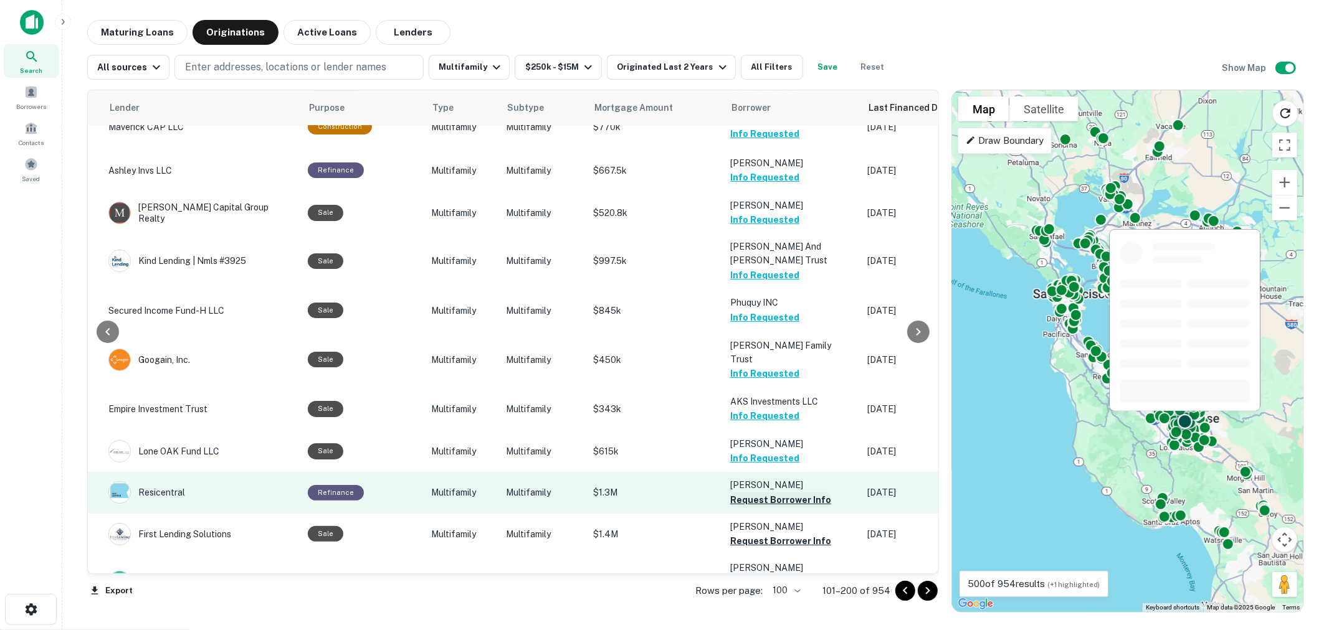
click at [762, 493] on button "Request Borrower Info" at bounding box center [780, 500] width 101 height 15
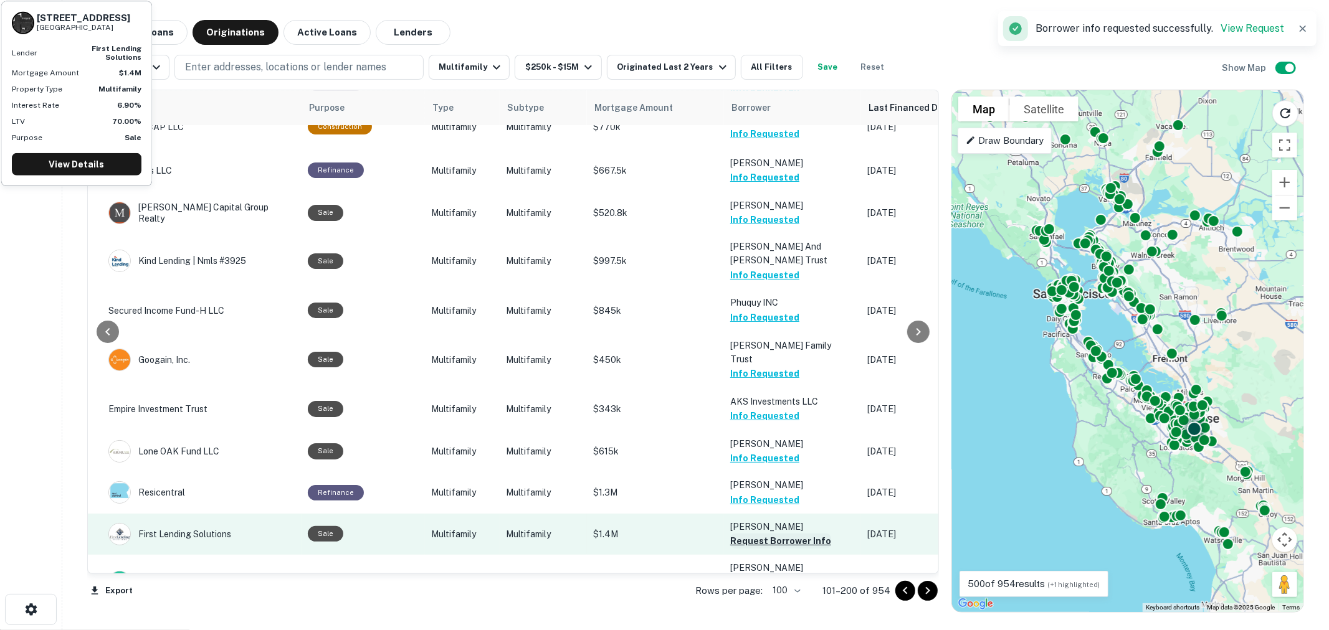
click at [755, 534] on button "Request Borrower Info" at bounding box center [780, 541] width 101 height 15
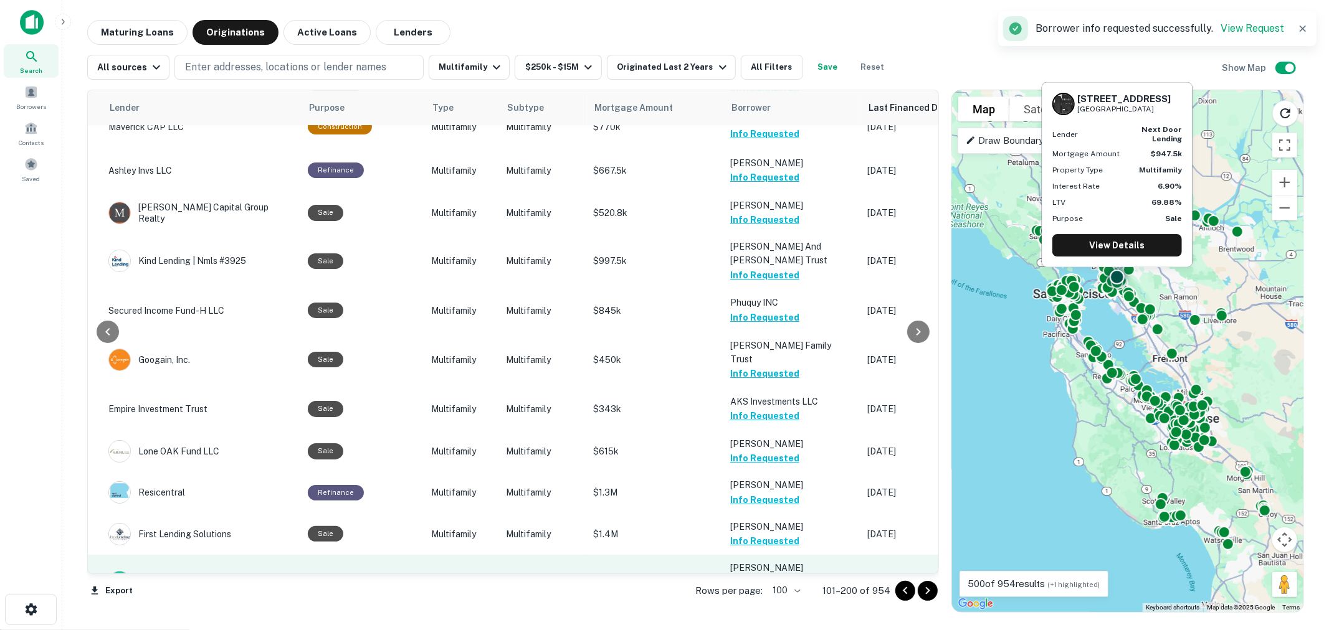
click at [755, 589] on button "Request Borrower Info" at bounding box center [780, 596] width 101 height 15
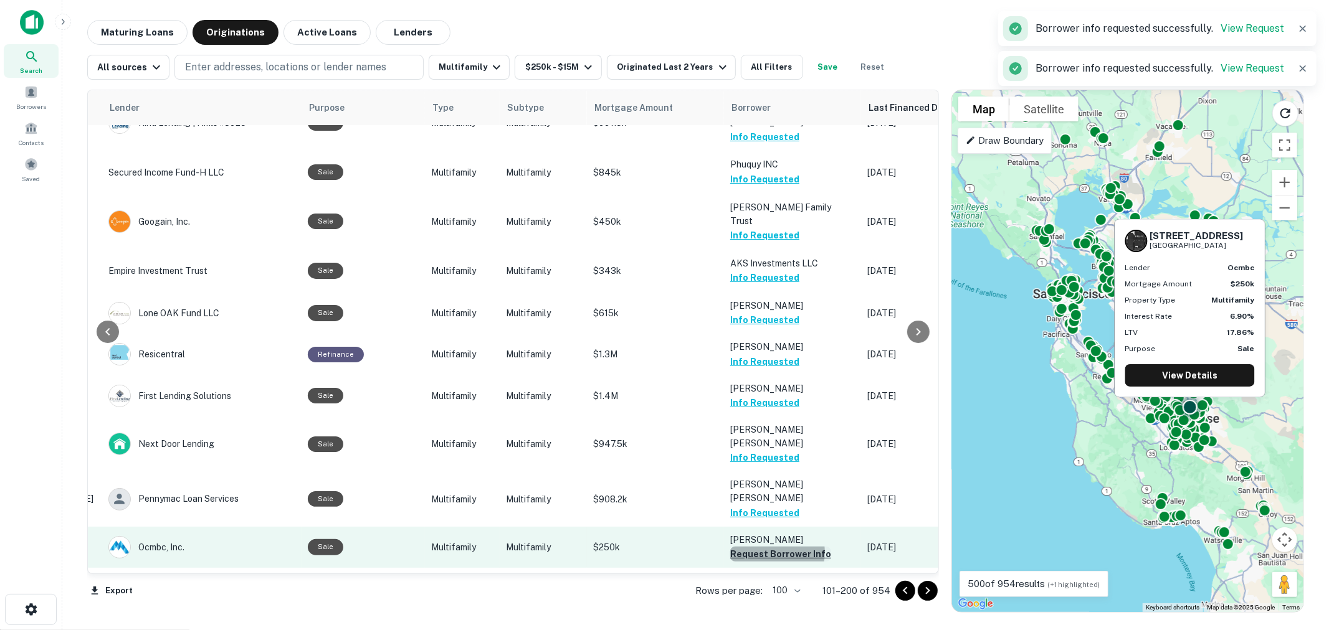
click at [762, 547] on button "Request Borrower Info" at bounding box center [780, 554] width 101 height 15
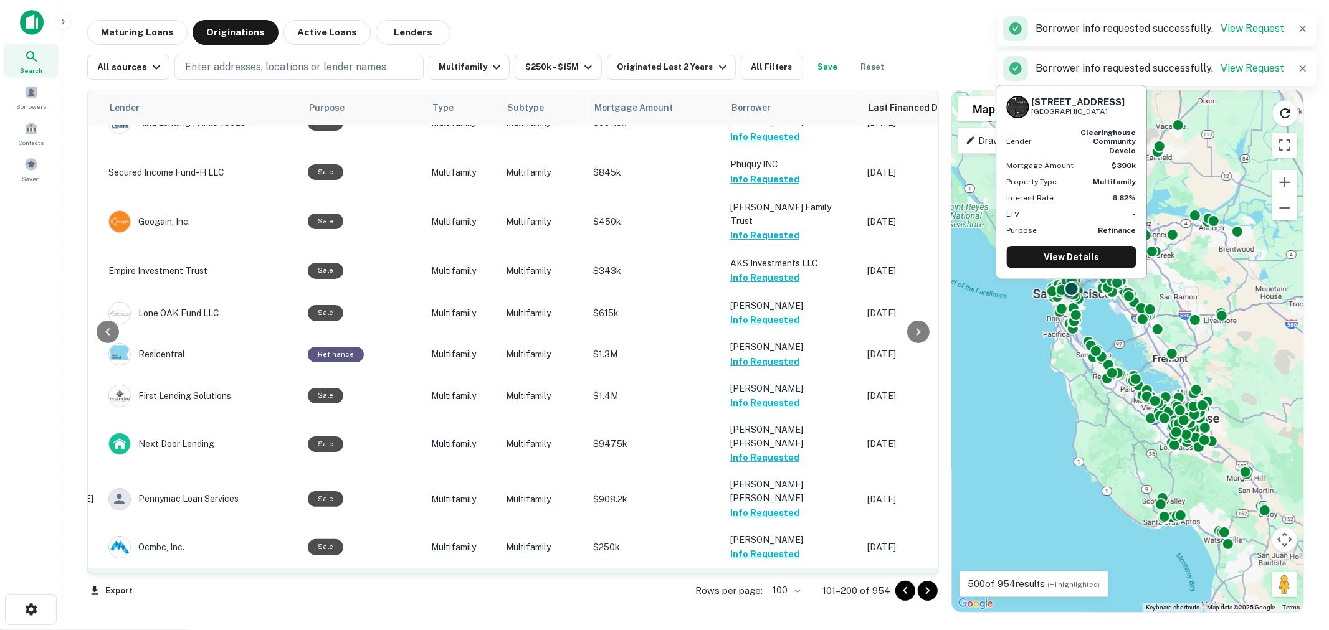
click at [761, 589] on button "Request Borrower Info" at bounding box center [780, 596] width 101 height 15
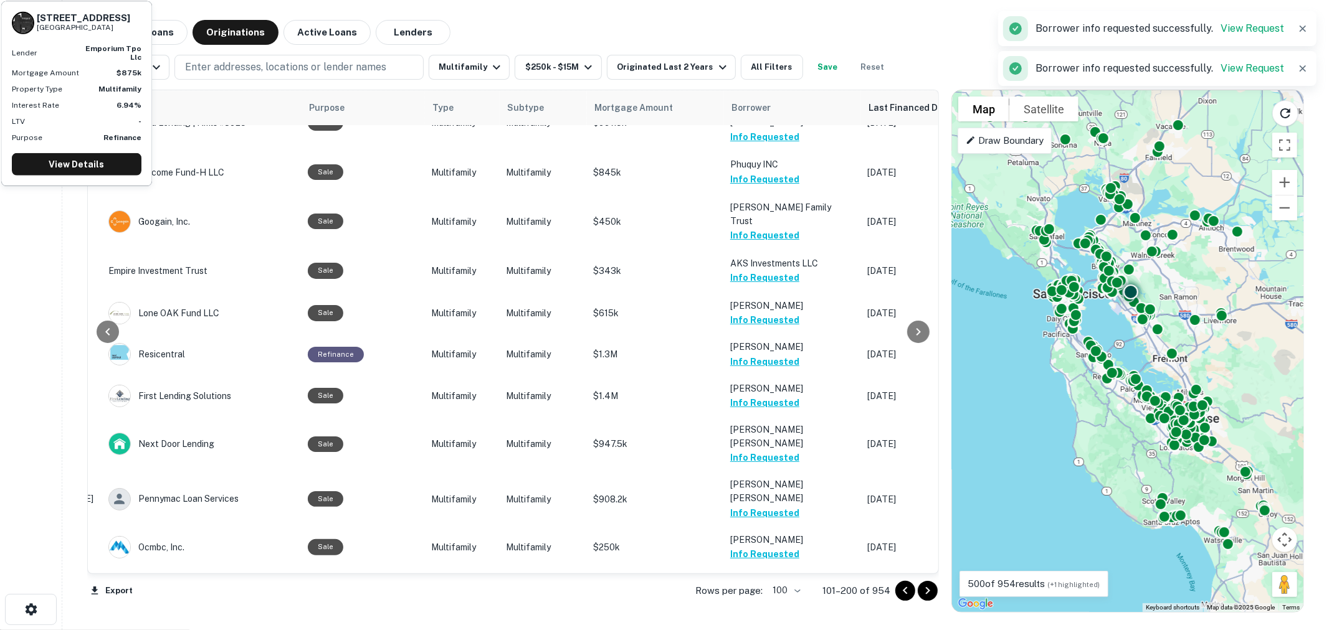
click at [762, 630] on button "Request Borrower Info" at bounding box center [780, 637] width 101 height 15
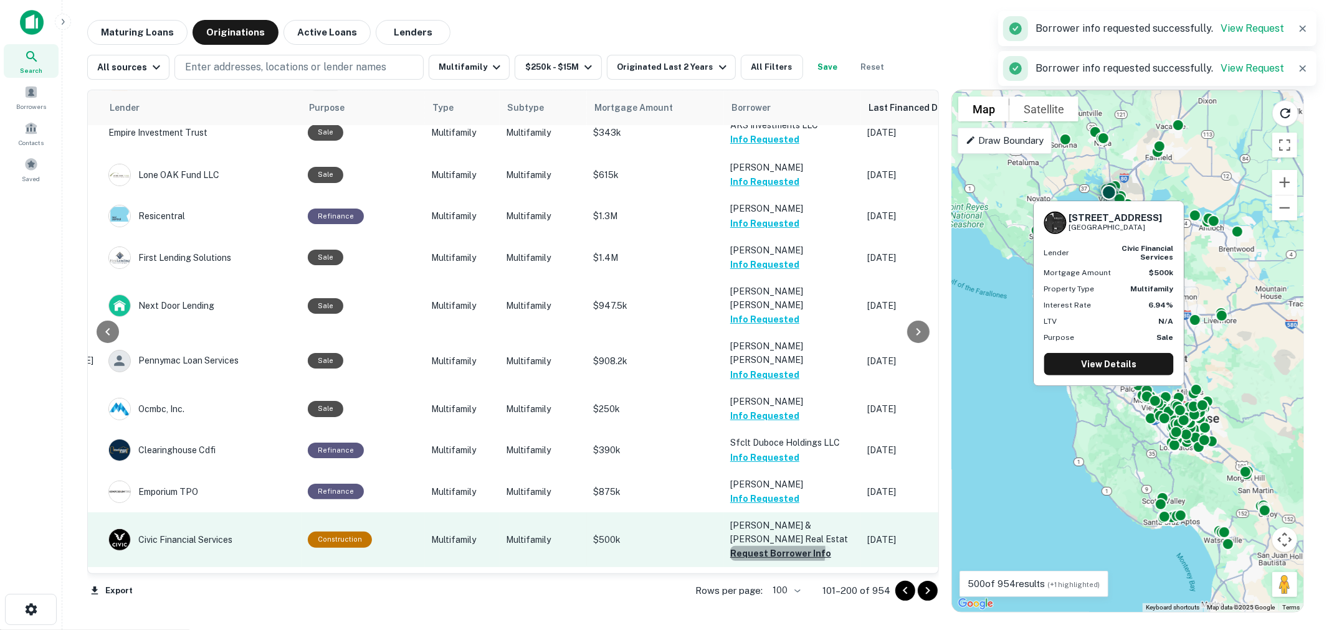
click at [763, 546] on button "Request Borrower Info" at bounding box center [780, 553] width 101 height 15
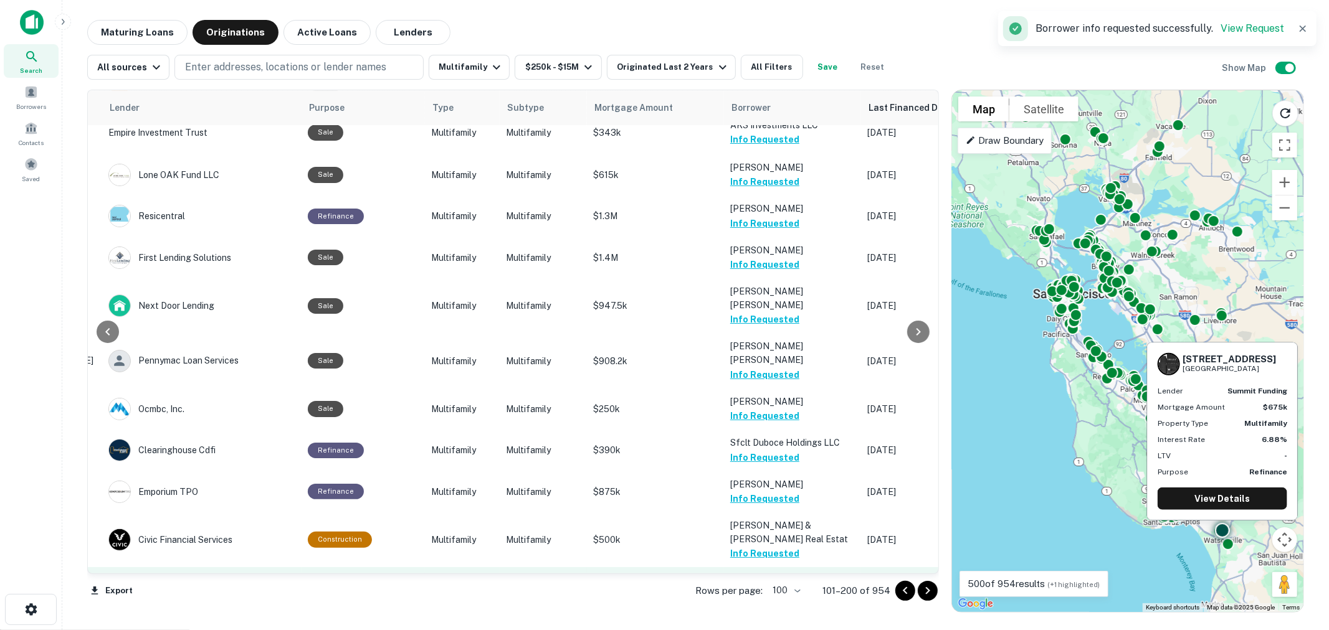
click at [761, 588] on button "Request Borrower Info" at bounding box center [780, 595] width 101 height 15
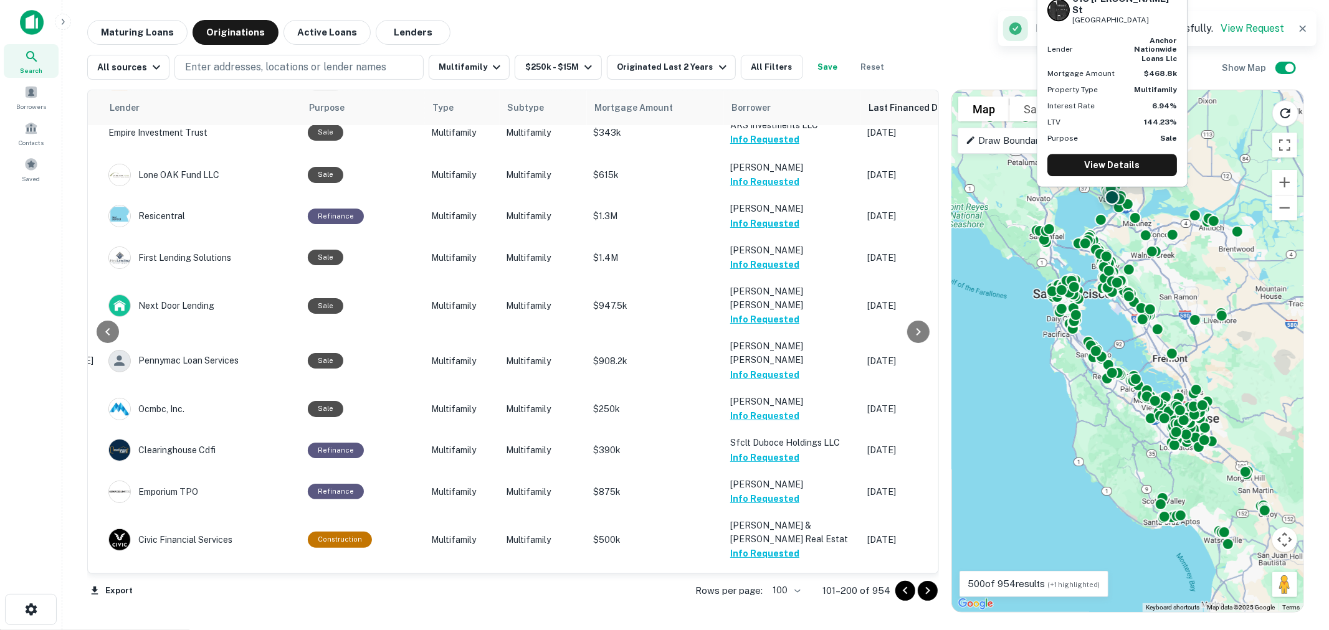
click at [762, 629] on button "Request Borrower Info" at bounding box center [780, 636] width 101 height 15
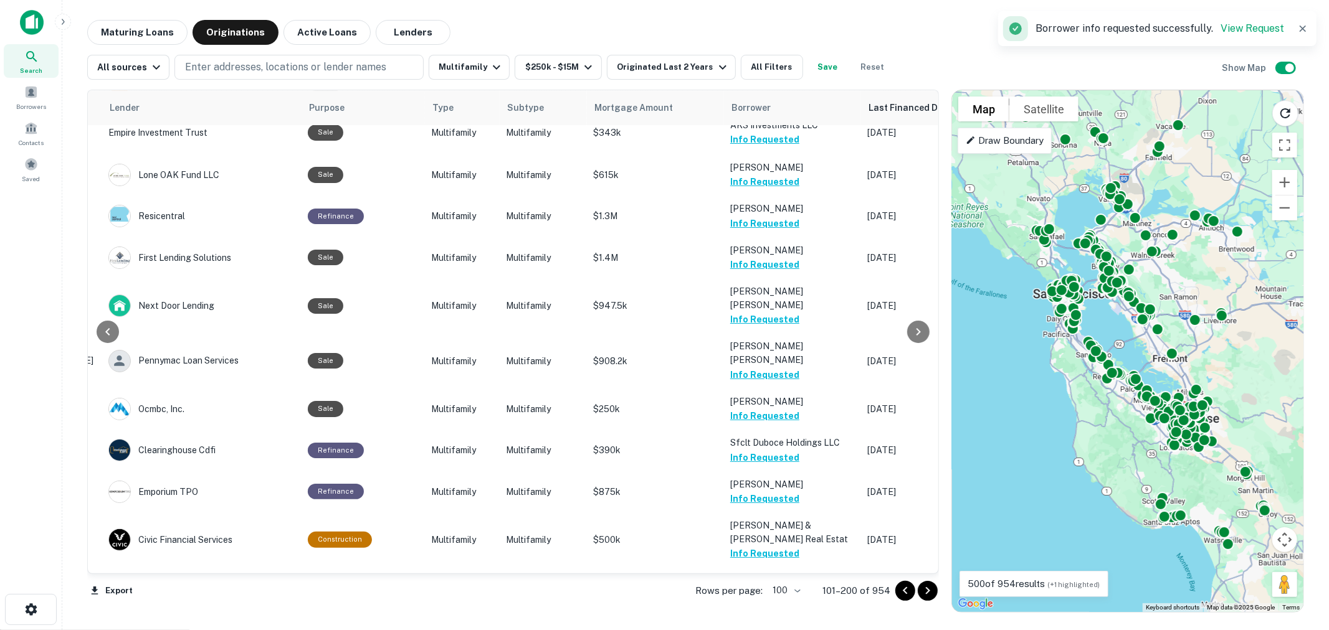
scroll to position [3184, 196]
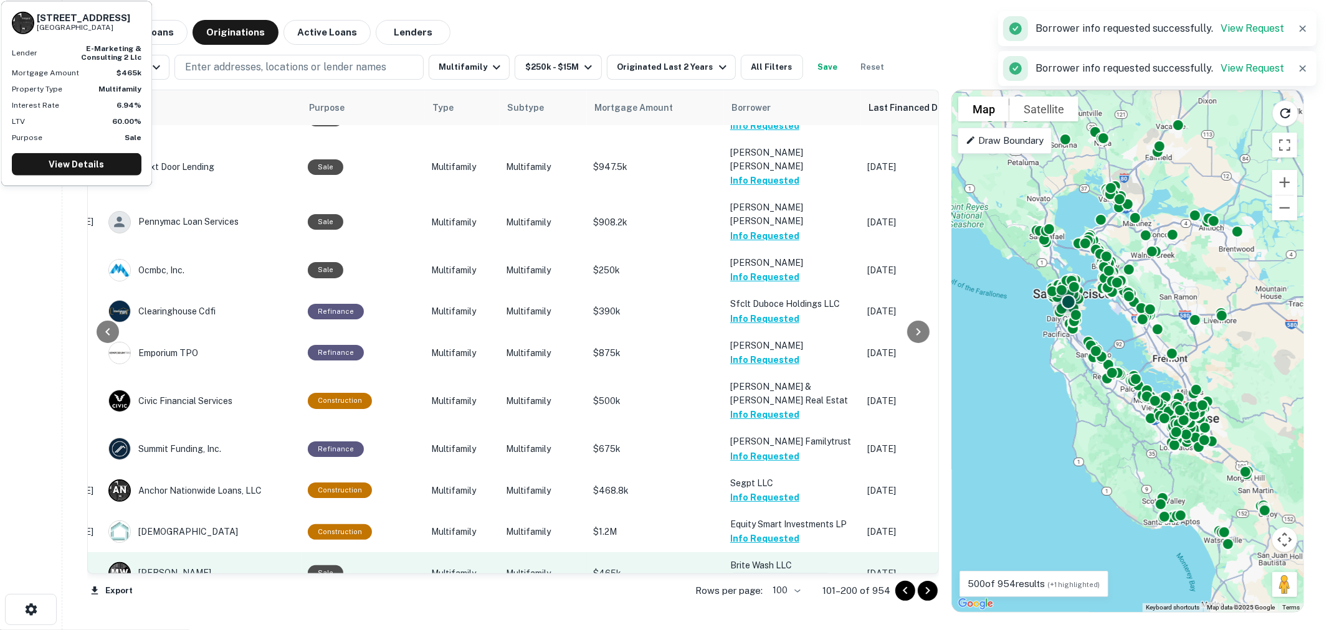
click at [762, 573] on button "Request Borrower Info" at bounding box center [780, 580] width 101 height 15
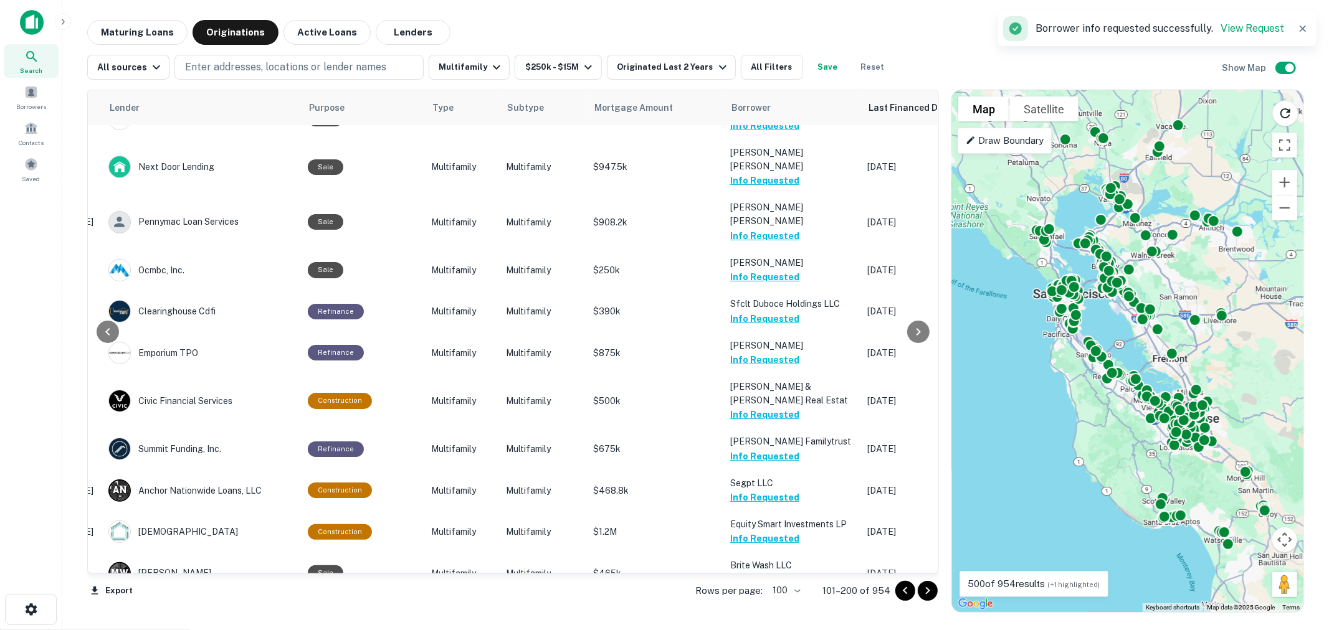
scroll to position [3322, 196]
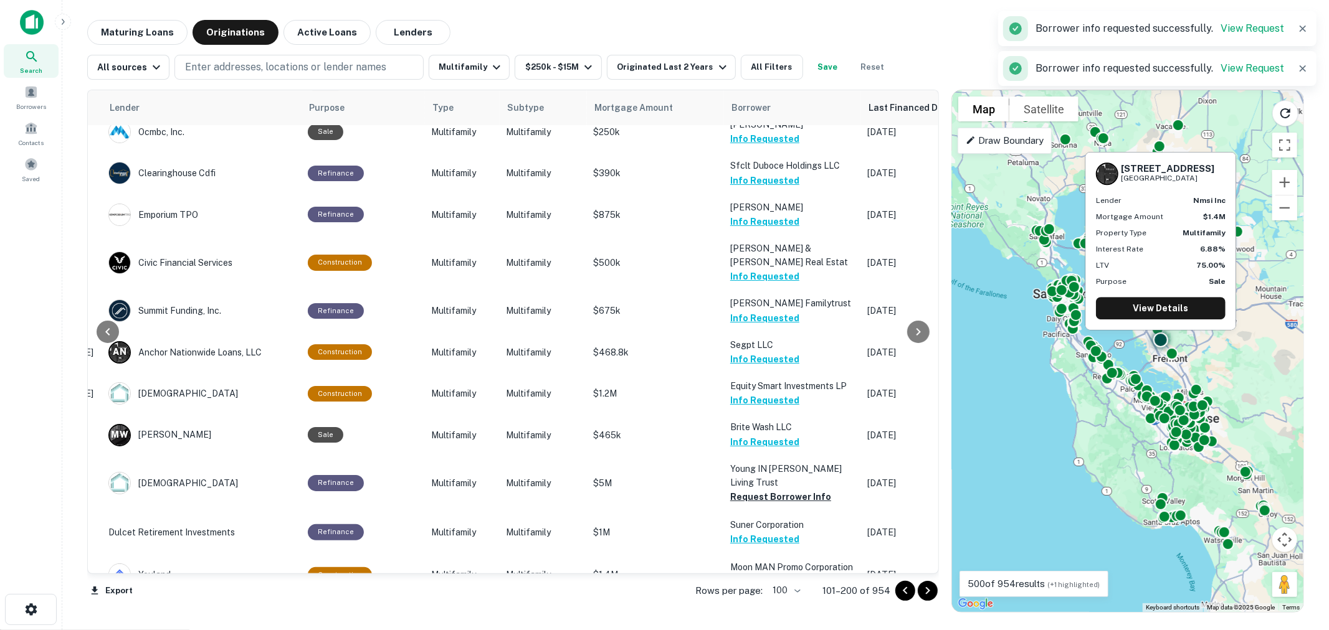
click at [764, 616] on button "Request Borrower Info" at bounding box center [780, 623] width 101 height 15
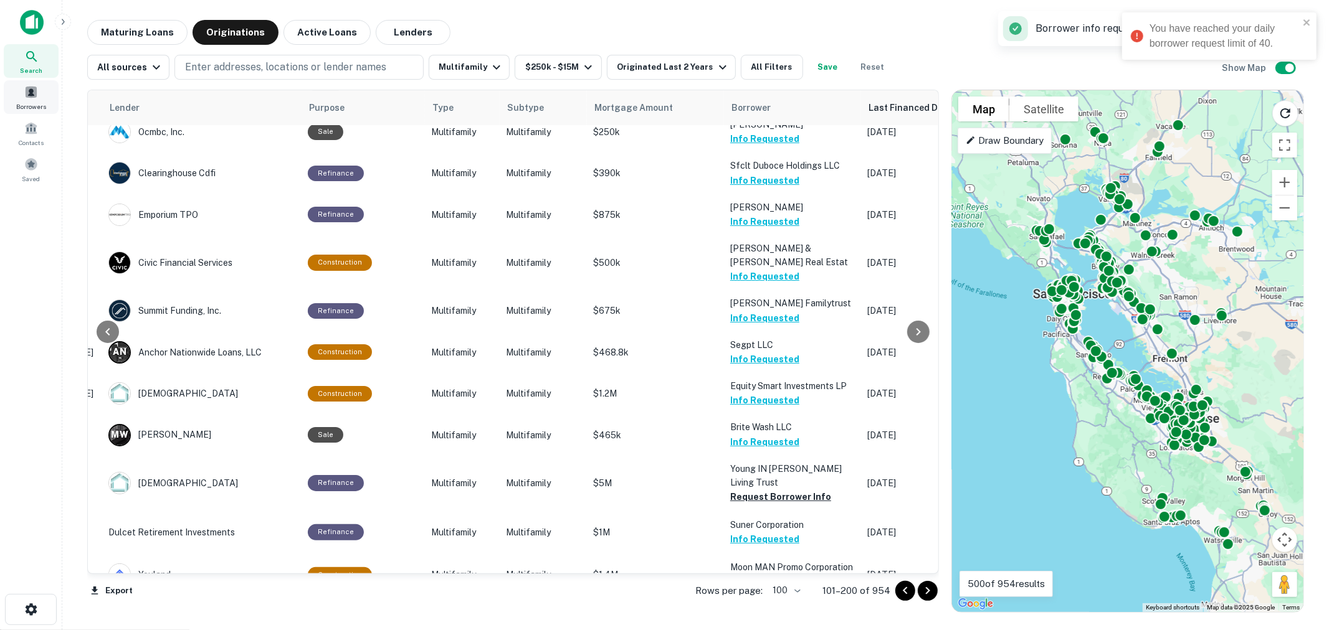
click at [29, 88] on span at bounding box center [31, 92] width 14 height 14
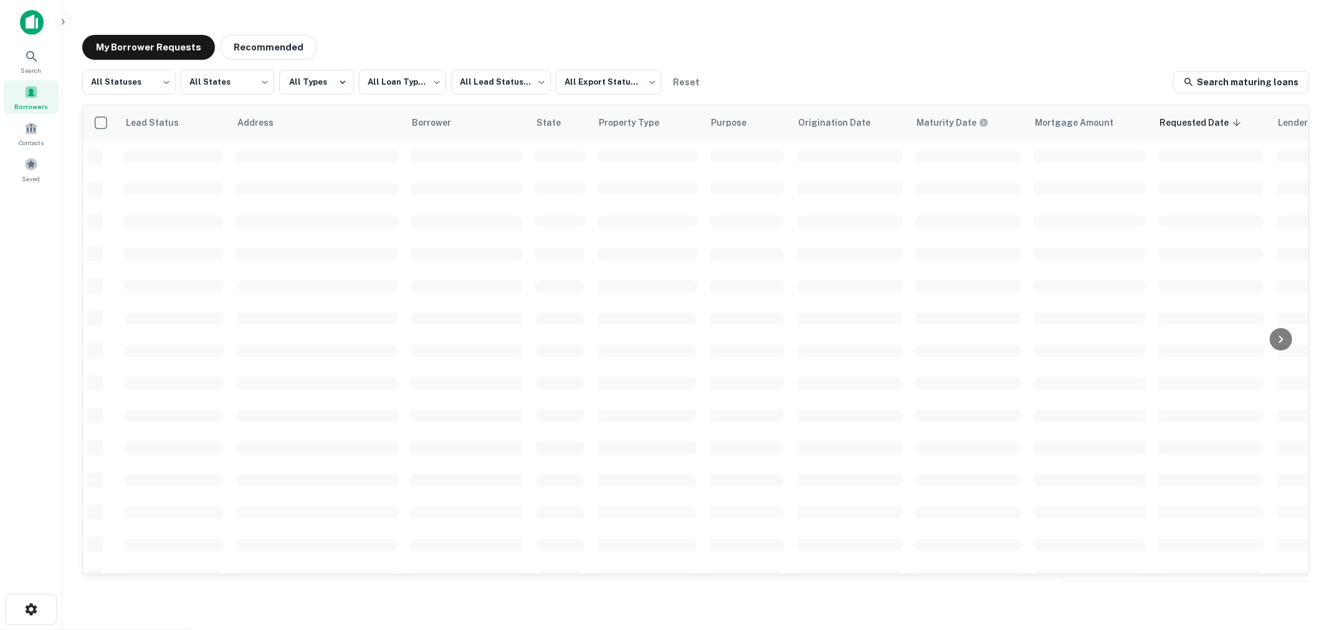
scroll to position [385, 0]
click at [153, 85] on body "**********" at bounding box center [664, 315] width 1329 height 630
click at [140, 160] on li "Fulfilled" at bounding box center [128, 159] width 93 height 22
type input "*********"
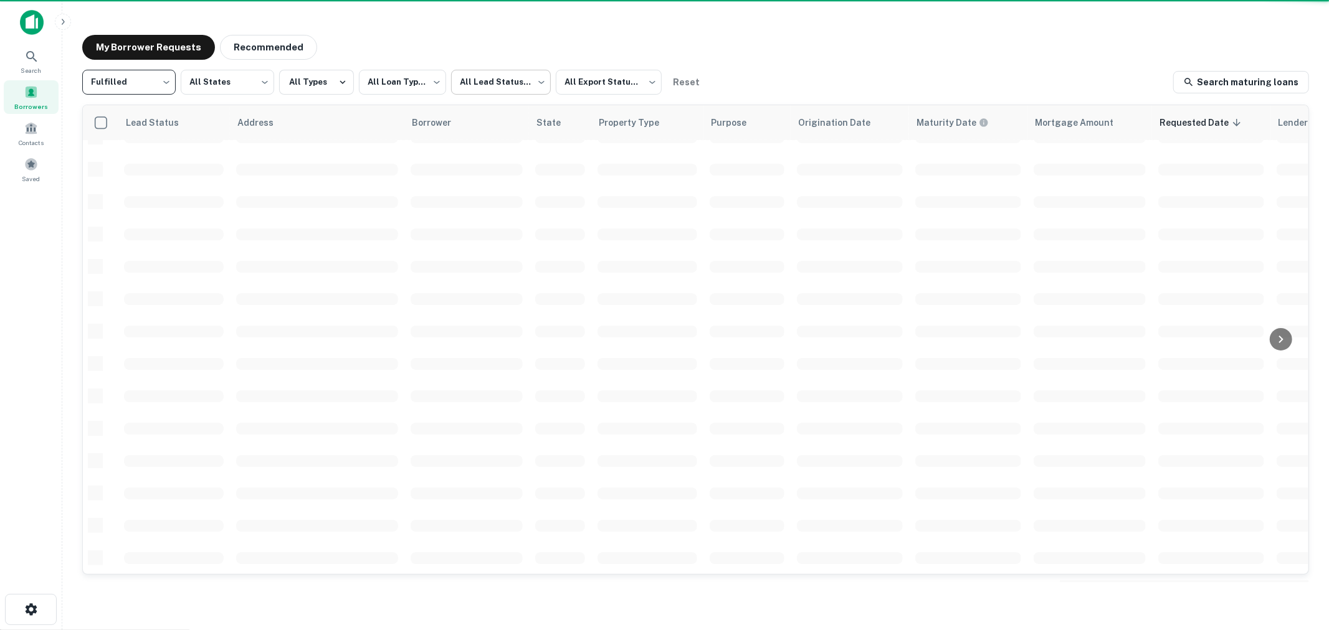
click at [496, 83] on body "**********" at bounding box center [664, 315] width 1329 height 630
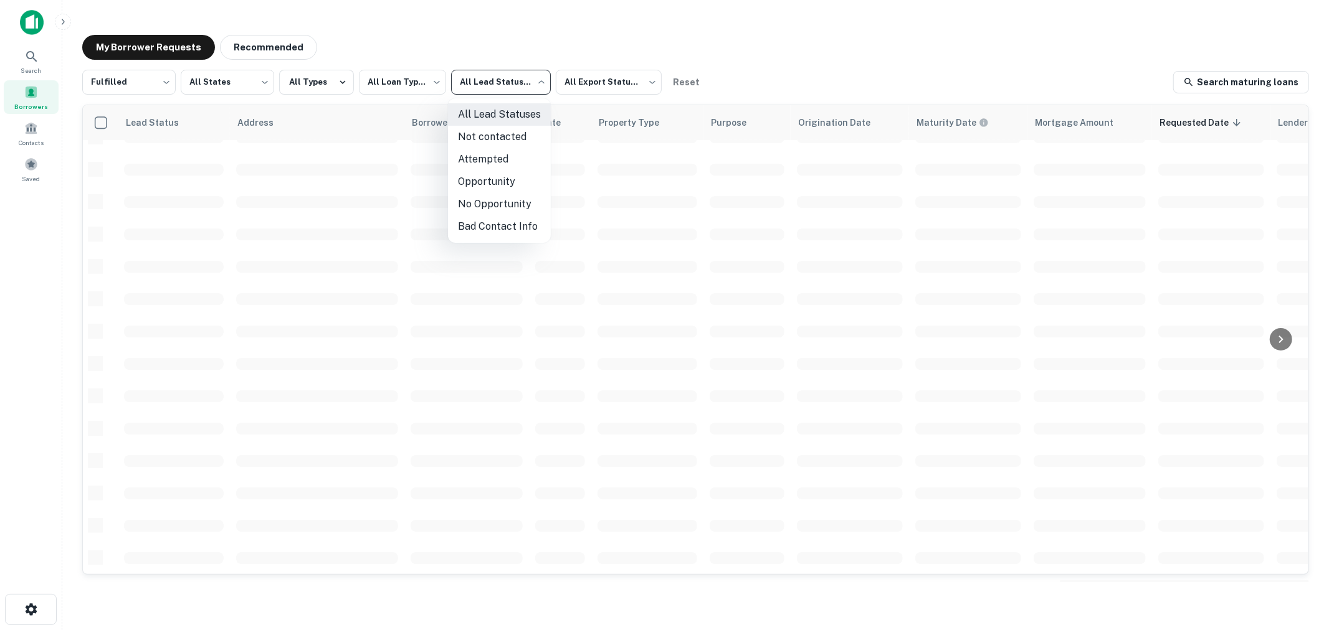
click at [497, 133] on li "Not contacted" at bounding box center [499, 137] width 103 height 22
type input "****"
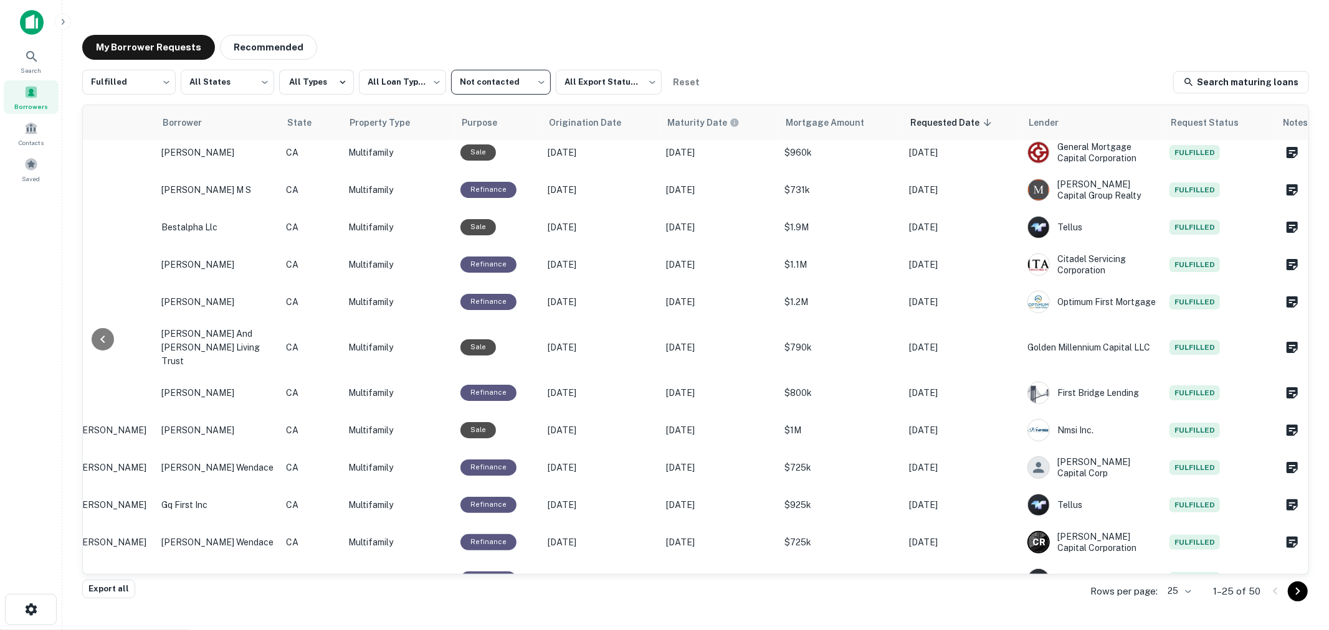
scroll to position [0, 250]
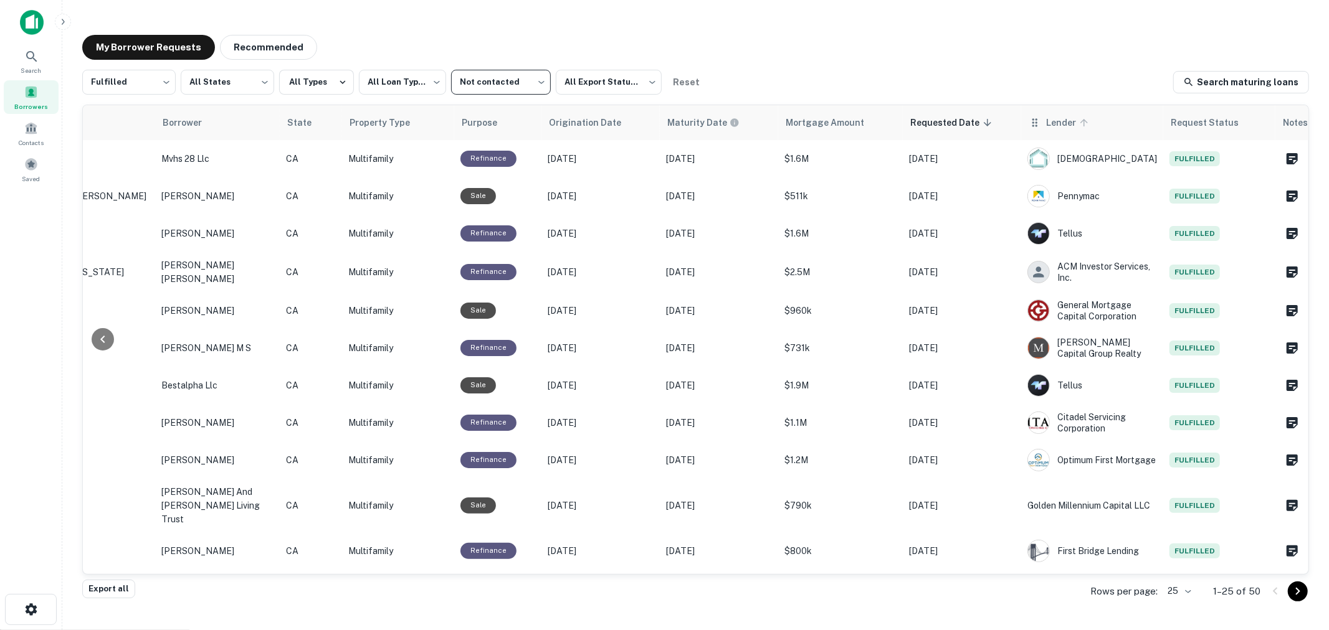
click at [1070, 121] on span "Lender" at bounding box center [1069, 122] width 46 height 15
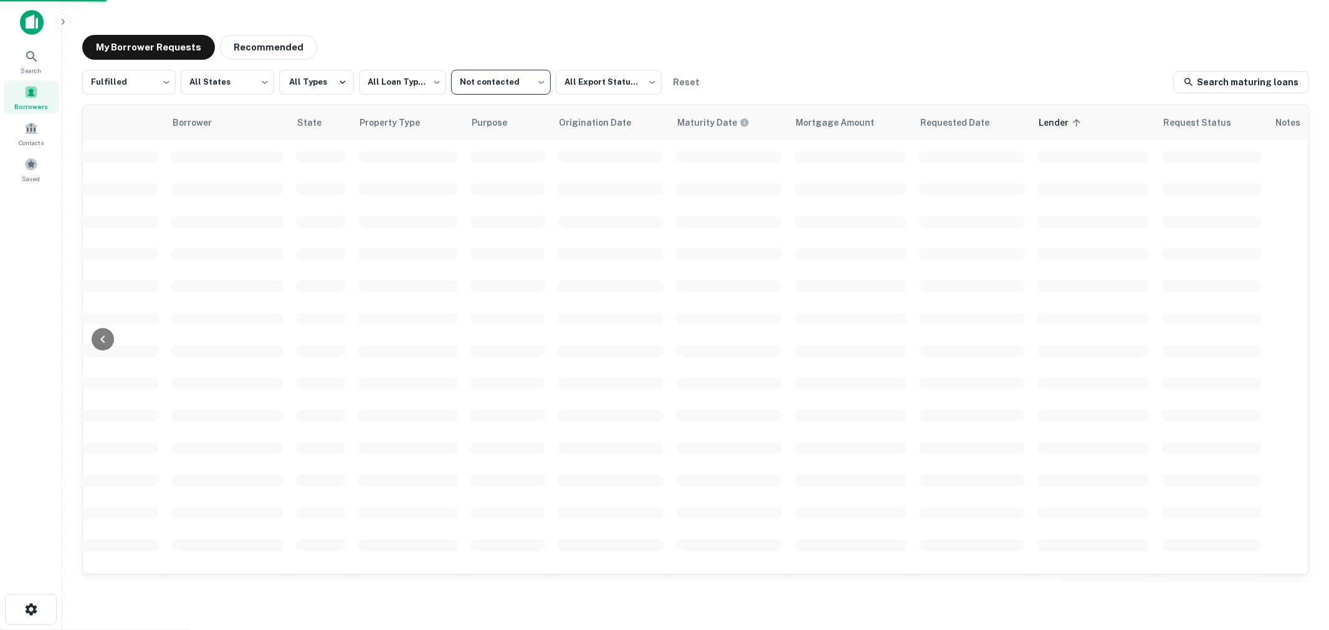
scroll to position [0, 249]
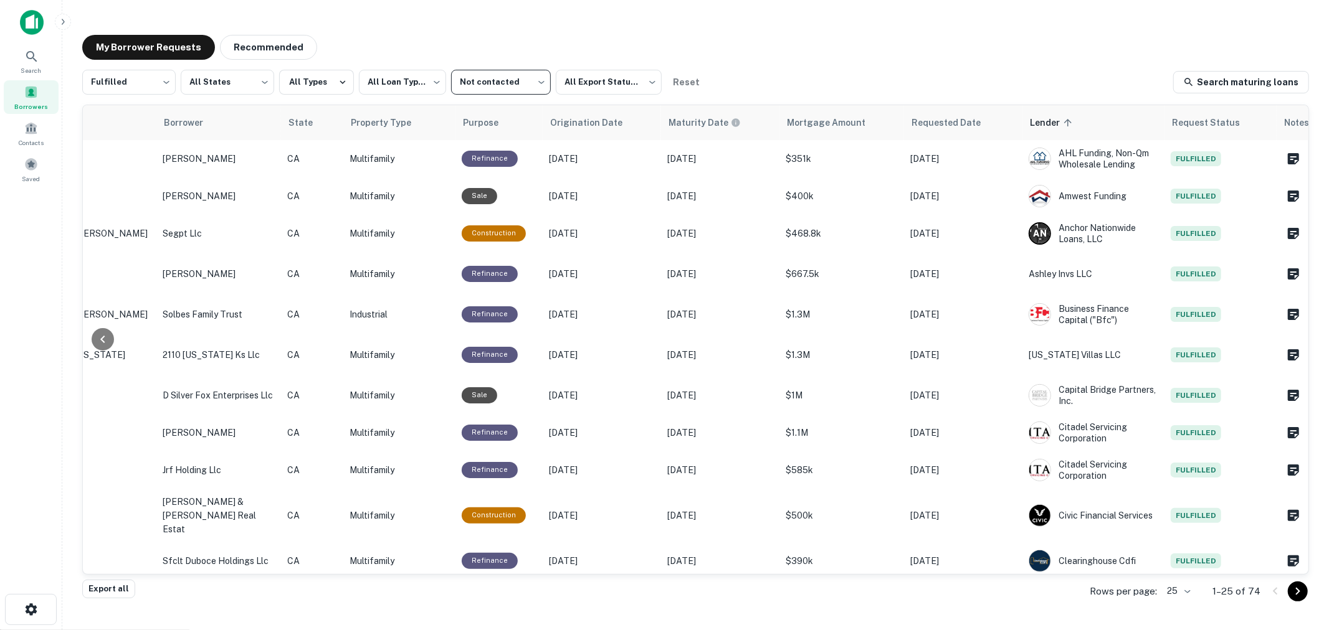
click at [1187, 594] on body "**********" at bounding box center [664, 315] width 1329 height 630
click at [1182, 604] on li "1000" at bounding box center [1180, 604] width 42 height 22
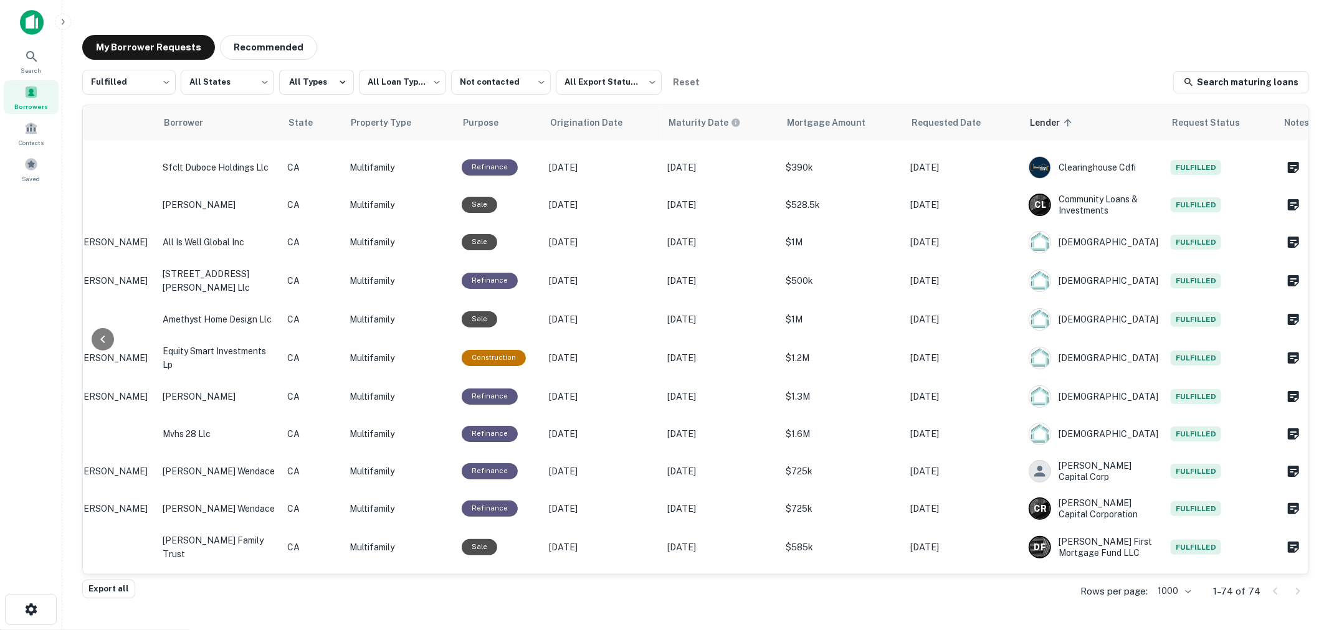
scroll to position [239, 249]
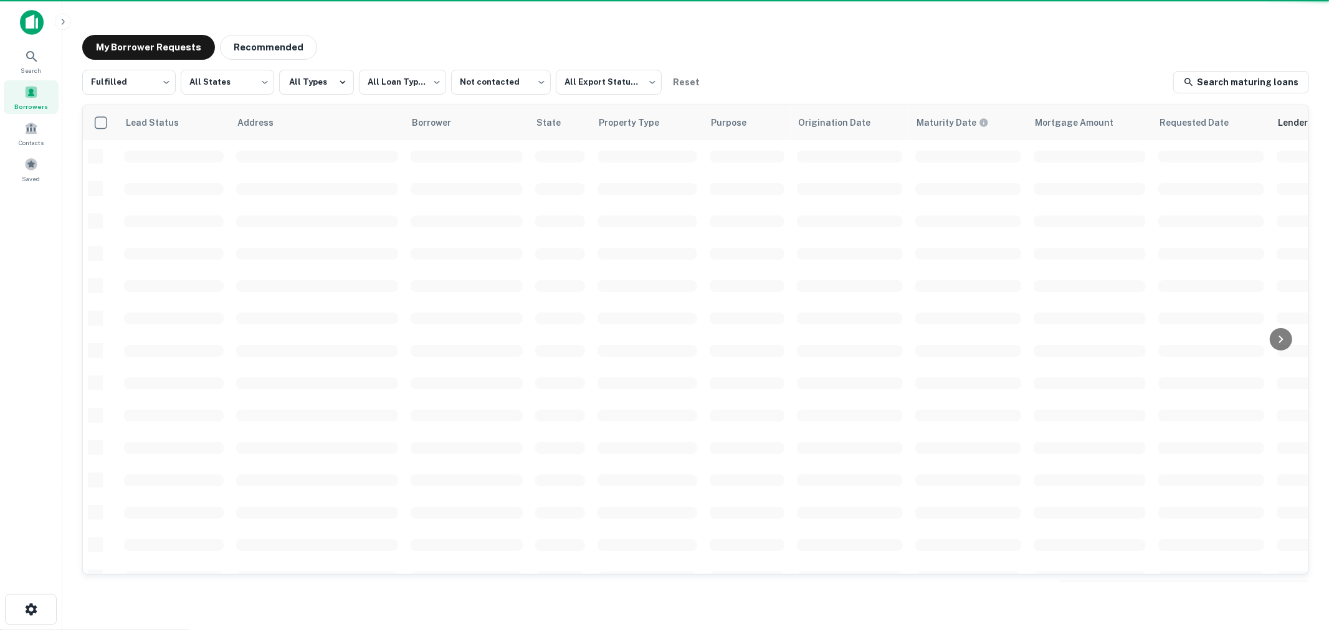
scroll to position [239, 0]
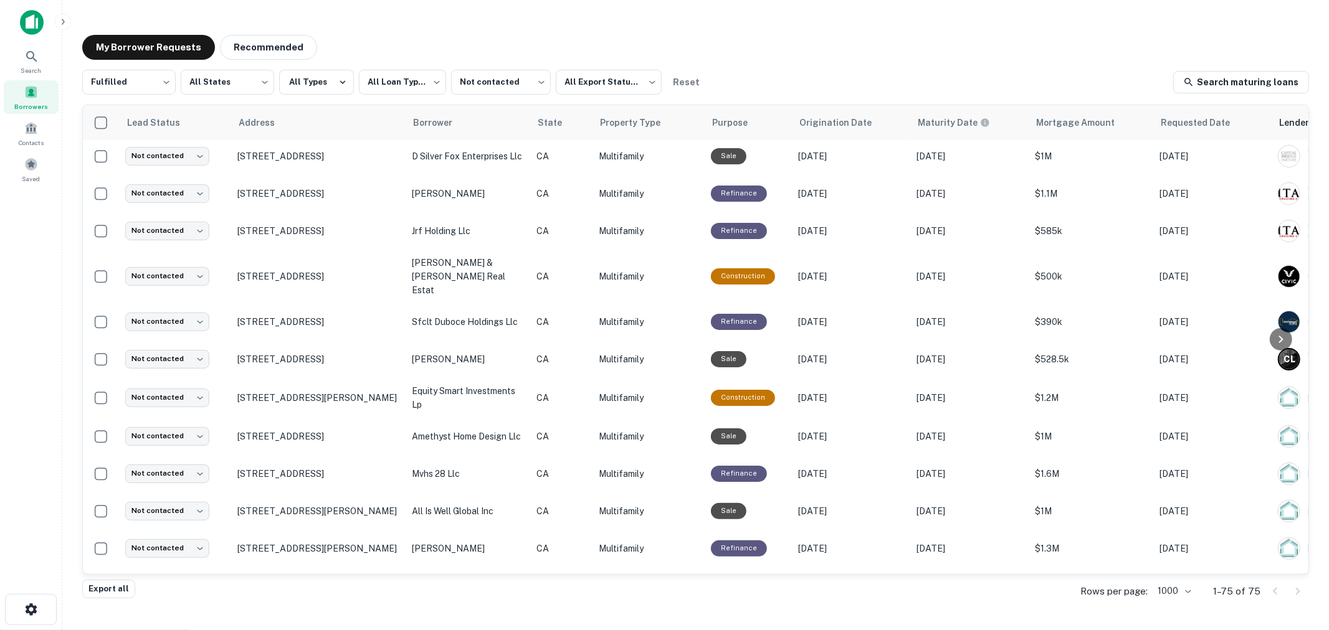
click at [770, 52] on div "My Borrower Requests Recommended" at bounding box center [695, 47] width 1227 height 25
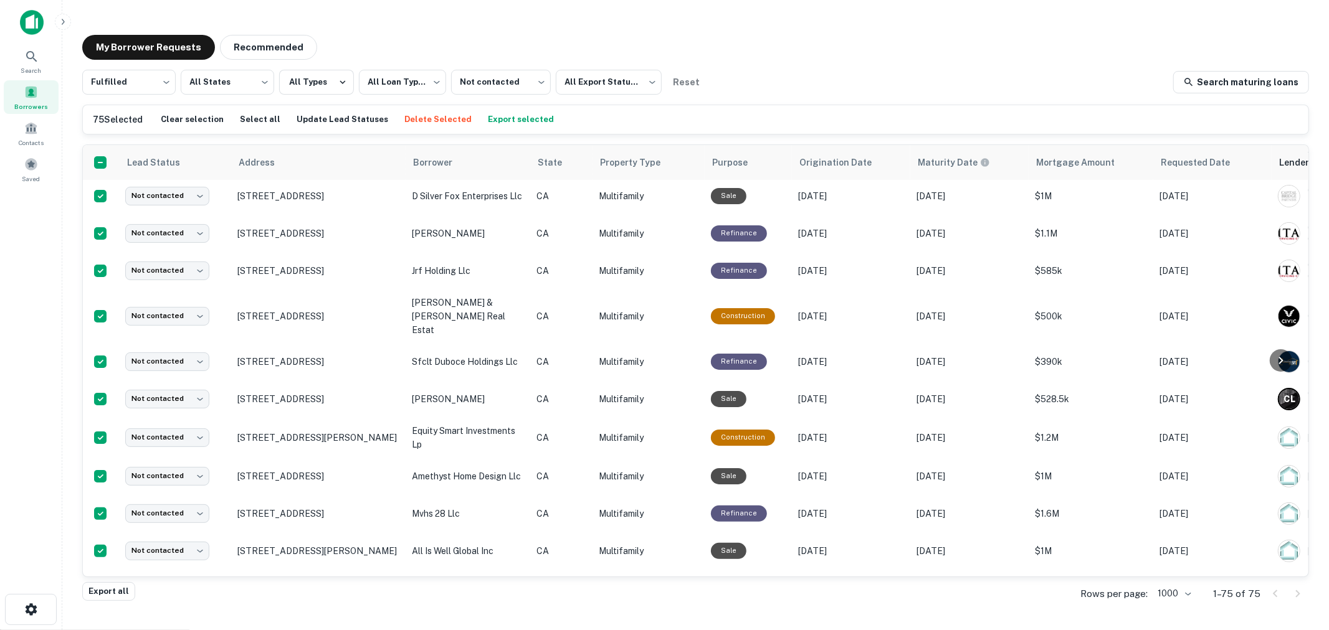
click at [513, 116] on button "Export selected" at bounding box center [521, 119] width 72 height 19
drag, startPoint x: 870, startPoint y: 86, endPoint x: 853, endPoint y: 88, distance: 16.3
click at [870, 86] on div "**********" at bounding box center [695, 82] width 1227 height 25
click at [309, 118] on button "Update Lead Statuses" at bounding box center [342, 119] width 98 height 19
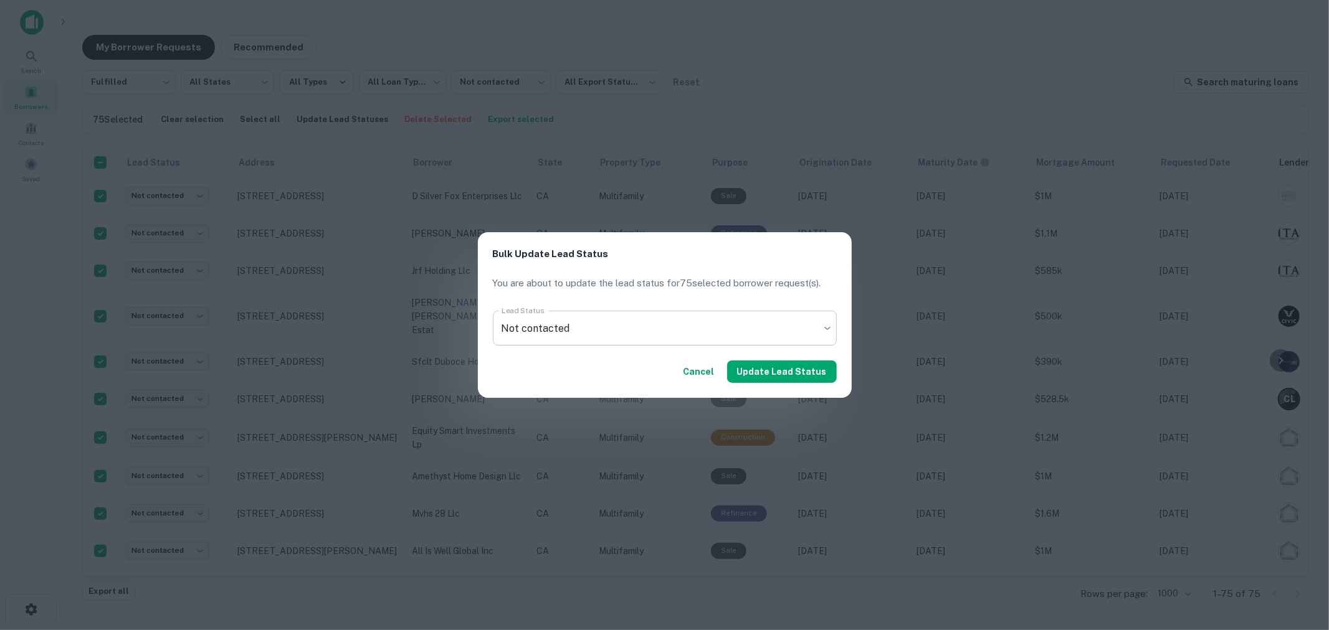
click at [618, 340] on body "**********" at bounding box center [664, 315] width 1329 height 630
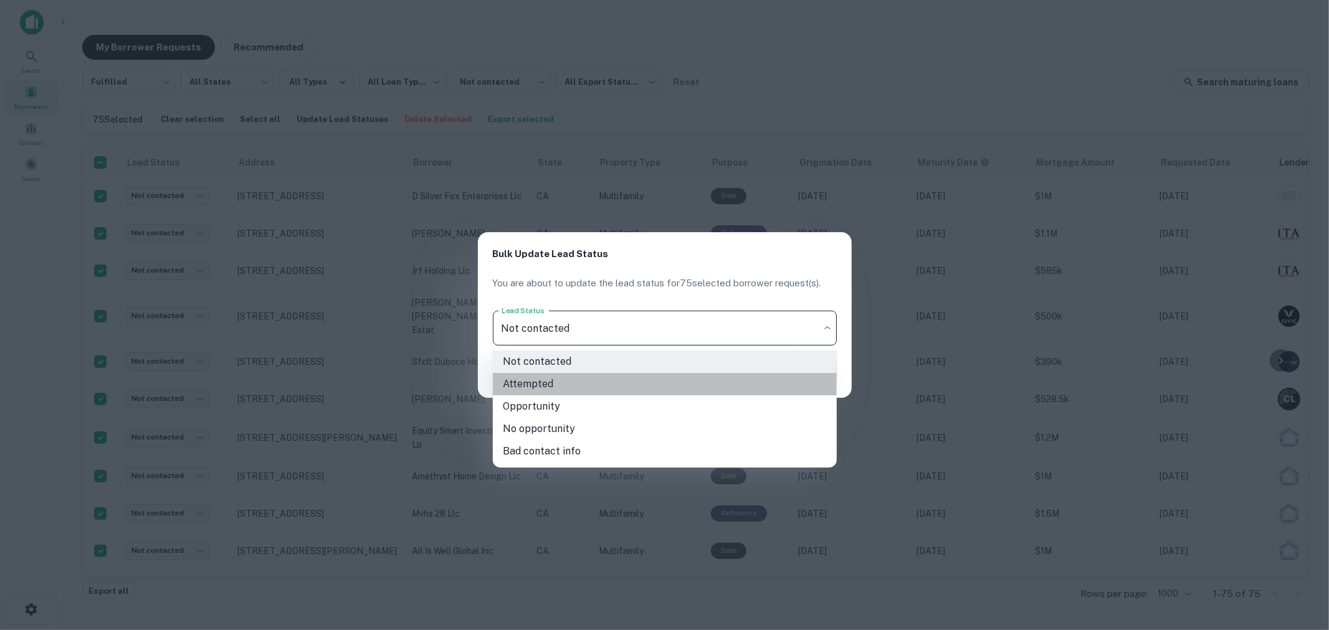
click at [587, 384] on li "Attempted" at bounding box center [665, 384] width 344 height 22
type input "*********"
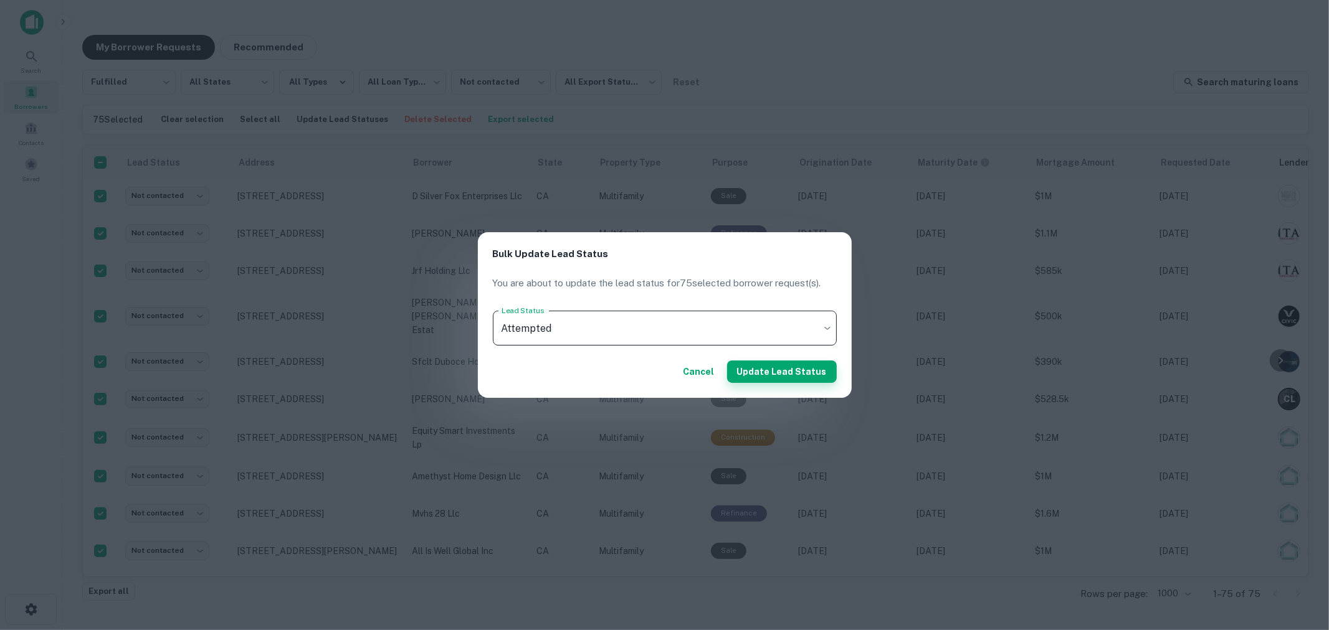
click at [801, 376] on button "Update Lead Status" at bounding box center [782, 372] width 110 height 22
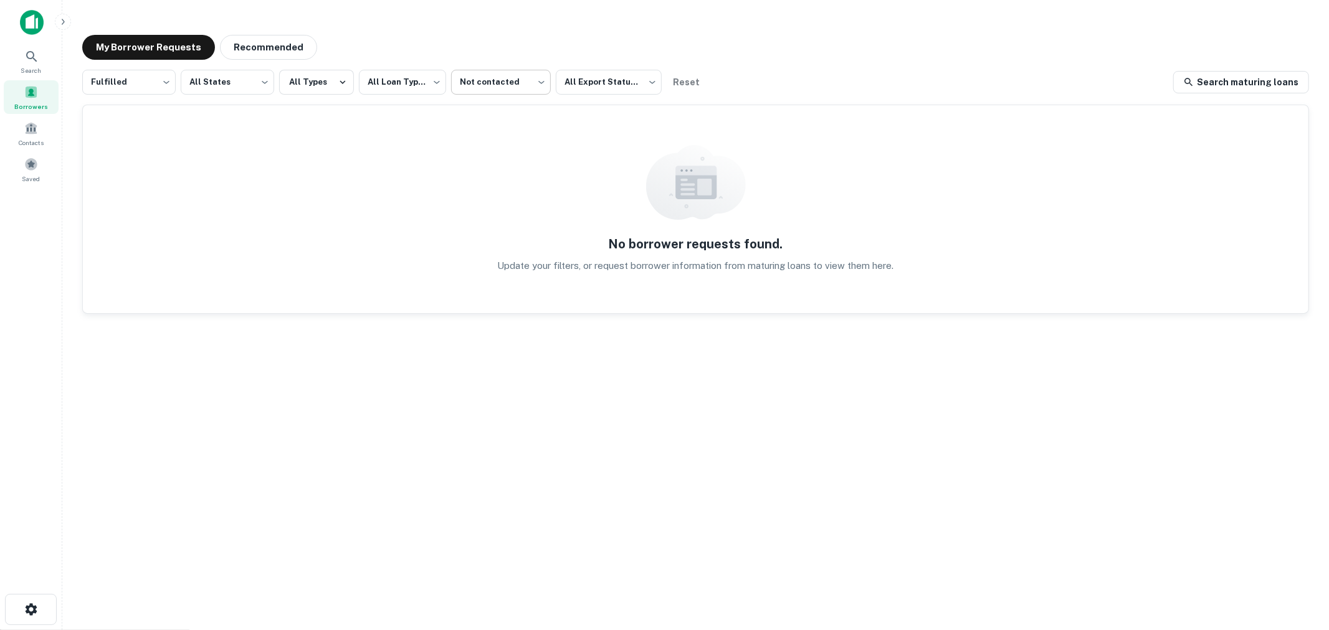
click at [516, 85] on body "**********" at bounding box center [664, 315] width 1329 height 630
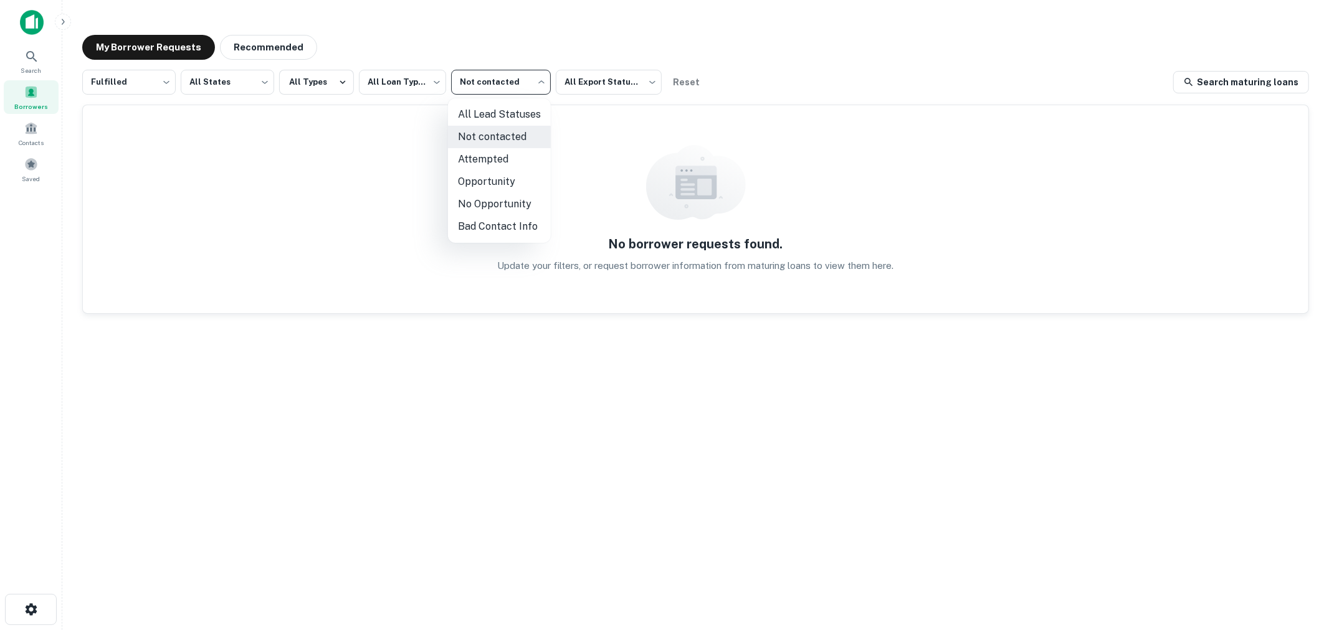
click at [563, 45] on div at bounding box center [664, 315] width 1329 height 630
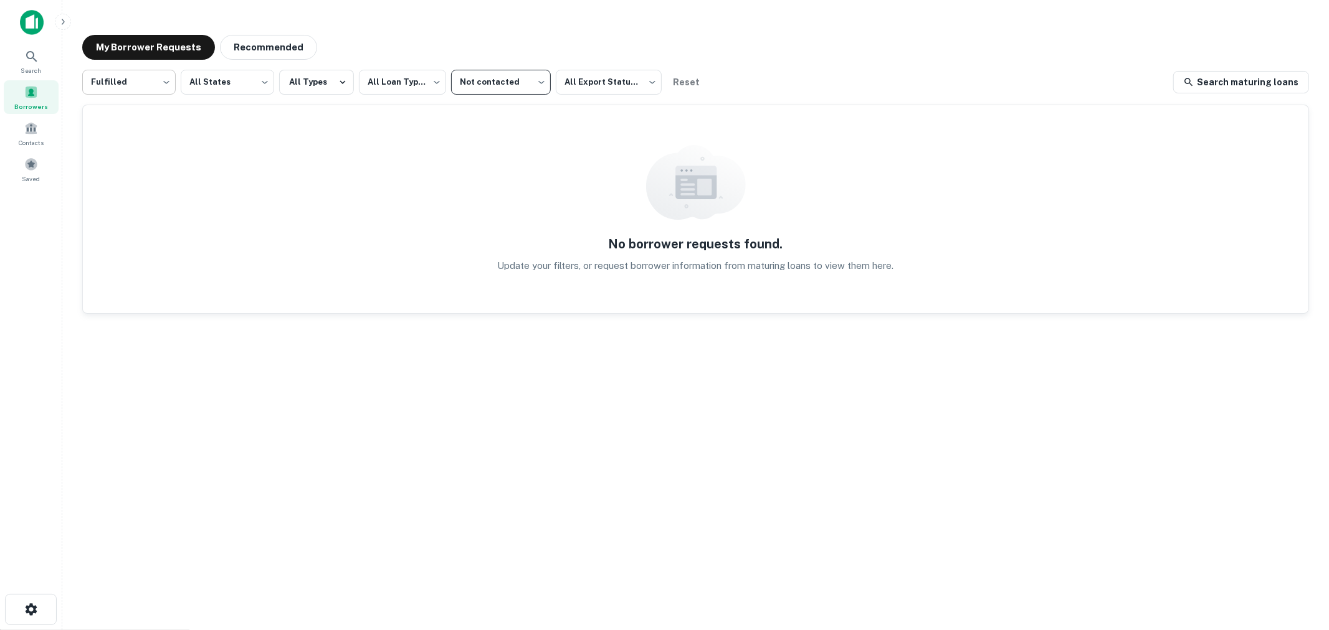
click at [128, 84] on body "**********" at bounding box center [664, 315] width 1329 height 630
drag, startPoint x: 295, startPoint y: 150, endPoint x: 349, endPoint y: 120, distance: 61.4
click at [296, 150] on div at bounding box center [664, 315] width 1329 height 630
click at [493, 82] on body "**********" at bounding box center [664, 315] width 1329 height 630
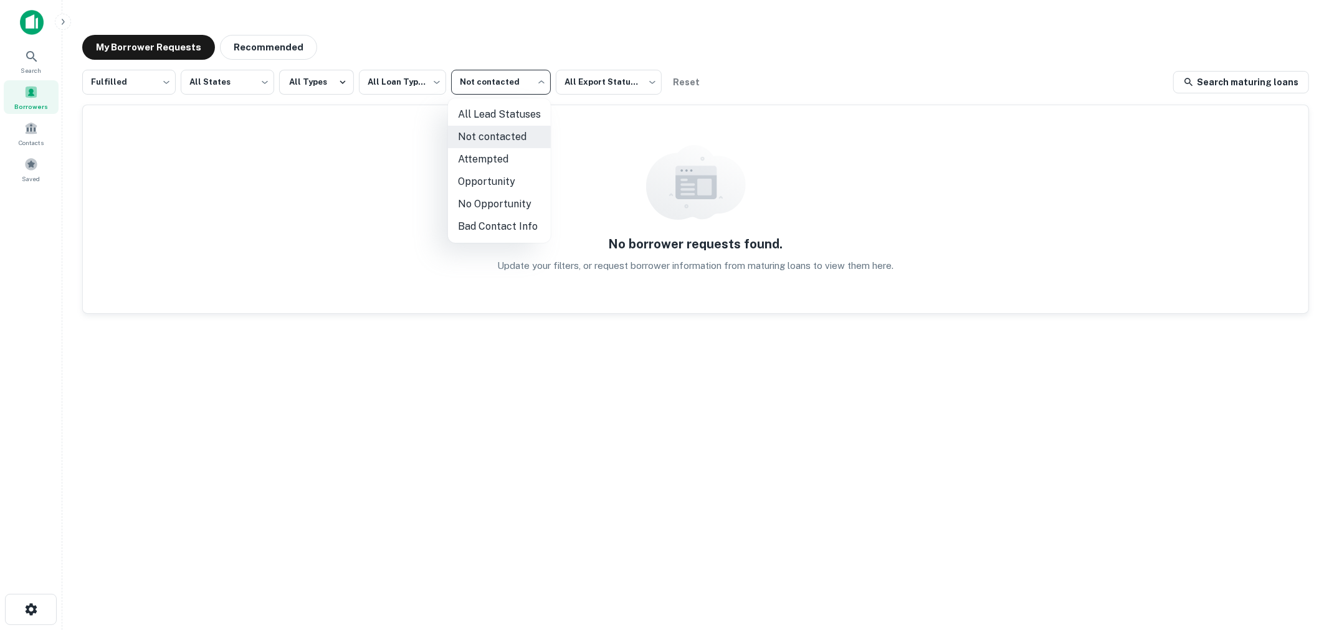
click at [643, 171] on div at bounding box center [664, 315] width 1329 height 630
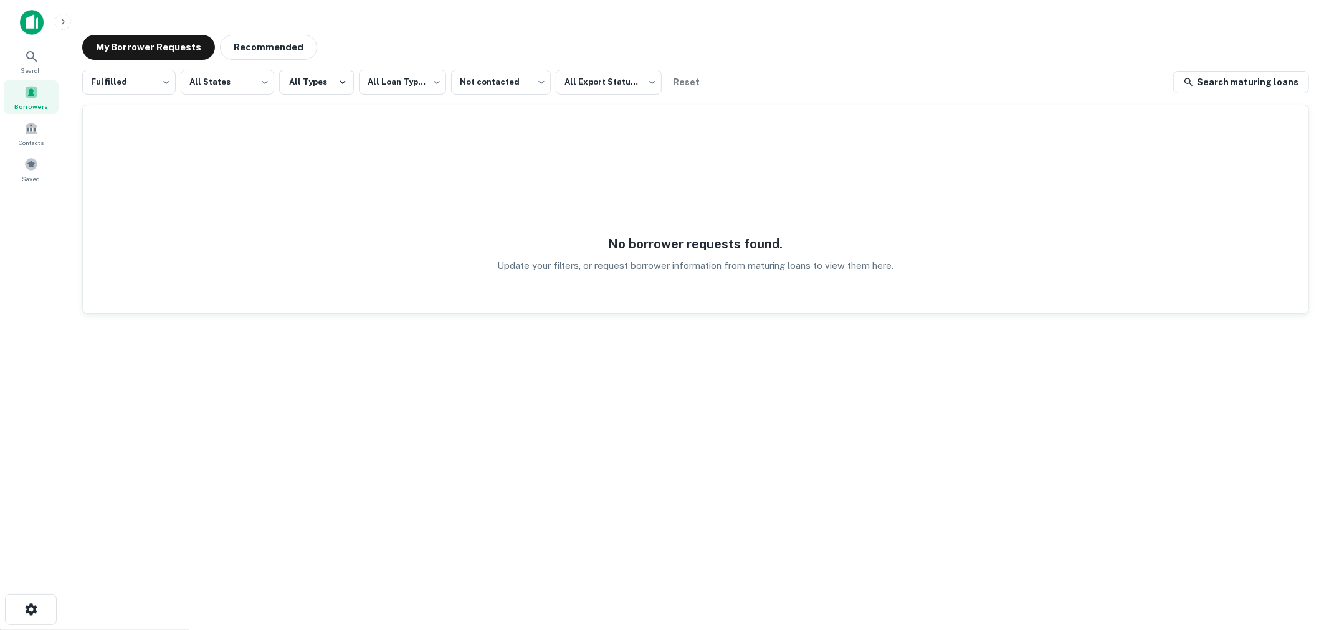
click at [433, 221] on div "No borrower requests found. Update your filters, or request borrower informatio…" at bounding box center [695, 209] width 1225 height 208
